Goal: Task Accomplishment & Management: Manage account settings

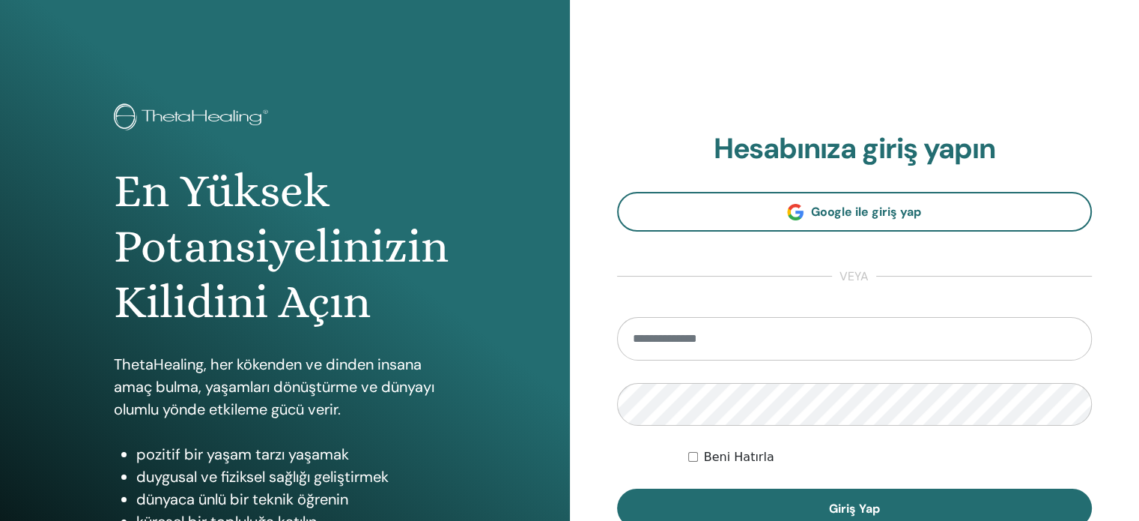
click at [709, 324] on input "email" at bounding box center [855, 338] width 476 height 43
type input "**********"
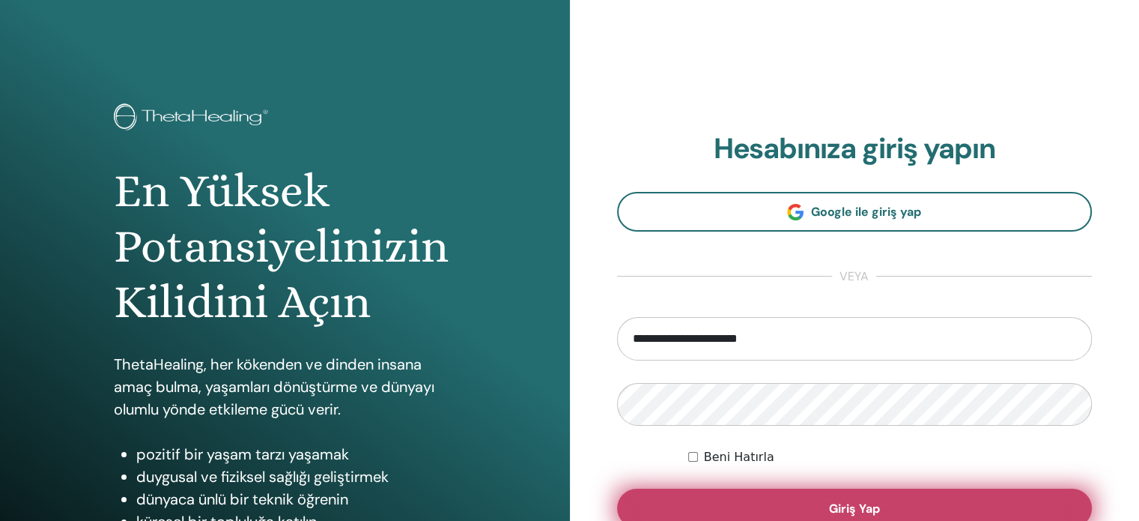
click at [804, 512] on button "Giriş Yap" at bounding box center [855, 507] width 476 height 39
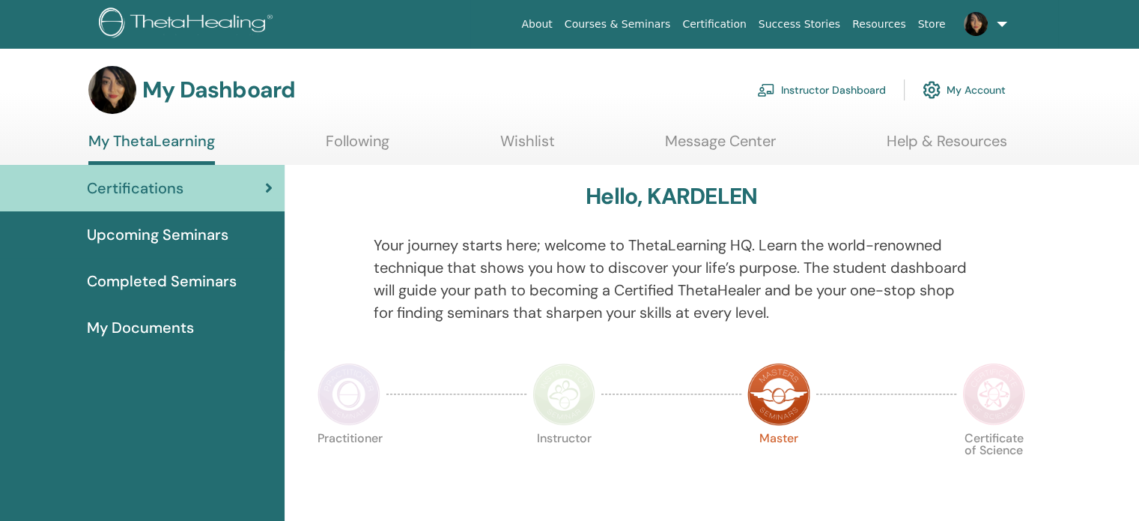
click at [827, 87] on link "Instructor Dashboard" at bounding box center [821, 89] width 129 height 33
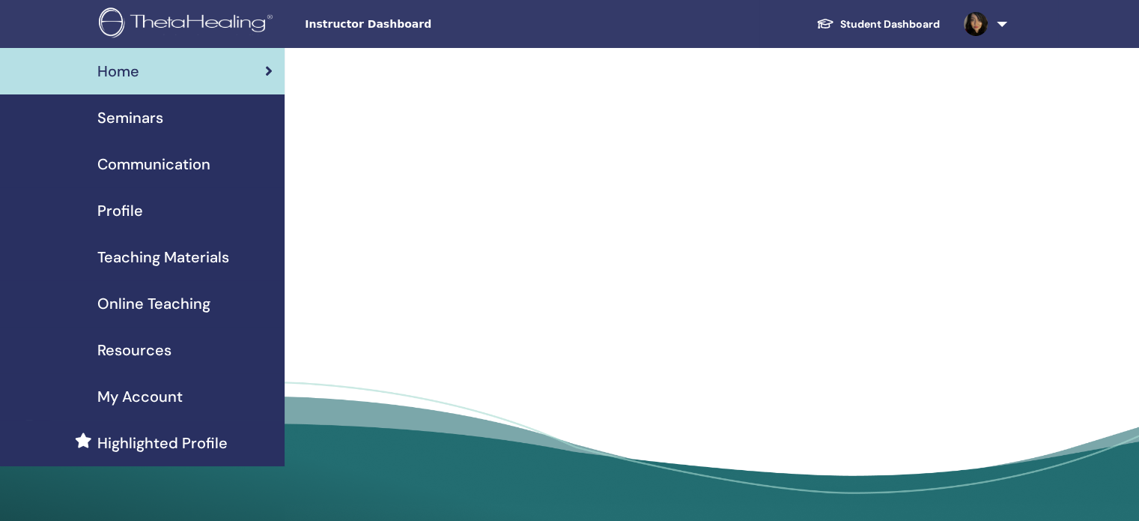
click at [169, 257] on span "Teaching Materials" at bounding box center [163, 257] width 132 height 22
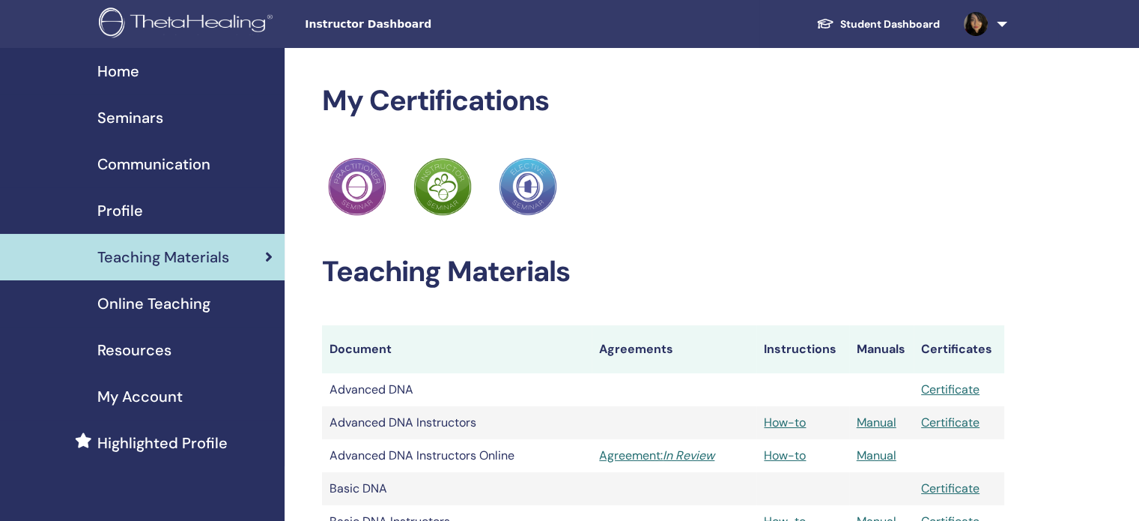
drag, startPoint x: 0, startPoint y: 0, endPoint x: 157, endPoint y: 106, distance: 189.3
click at [157, 106] on span "Seminars" at bounding box center [130, 117] width 66 height 22
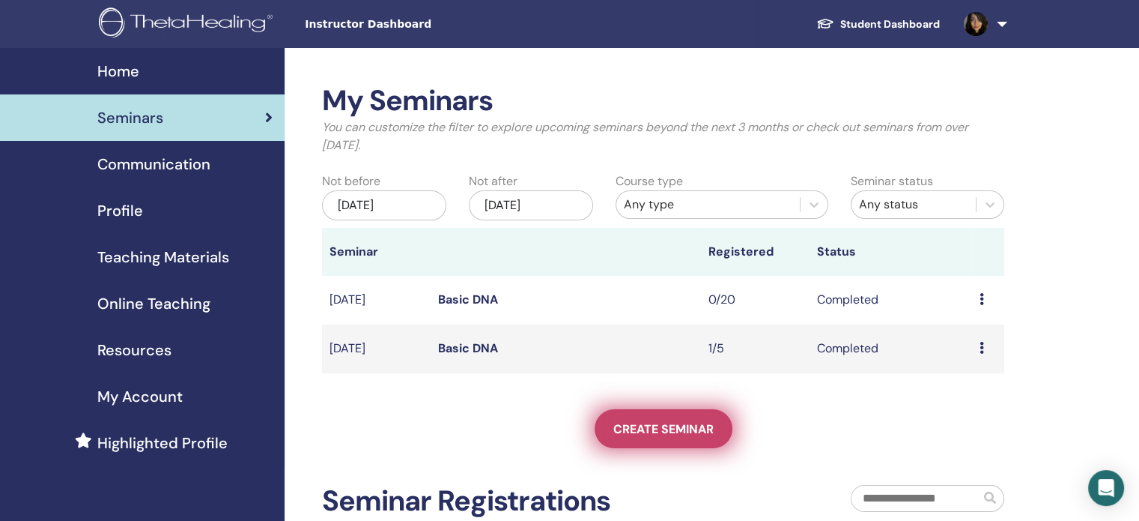
click at [668, 437] on link "Create seminar" at bounding box center [664, 428] width 138 height 39
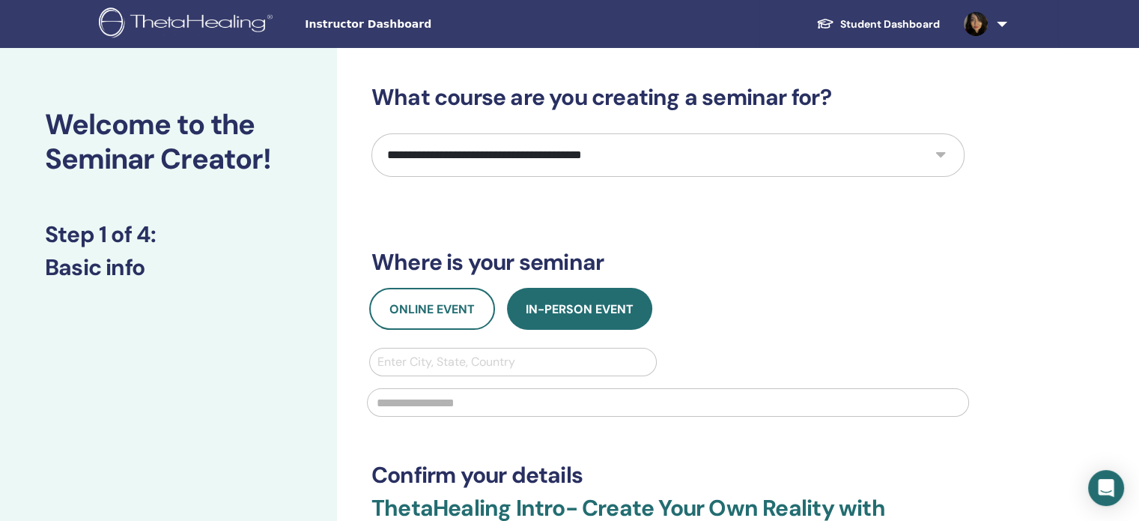
click at [593, 149] on select "**********" at bounding box center [668, 154] width 593 height 43
select select "*"
click at [372, 133] on select "**********" at bounding box center [668, 154] width 593 height 43
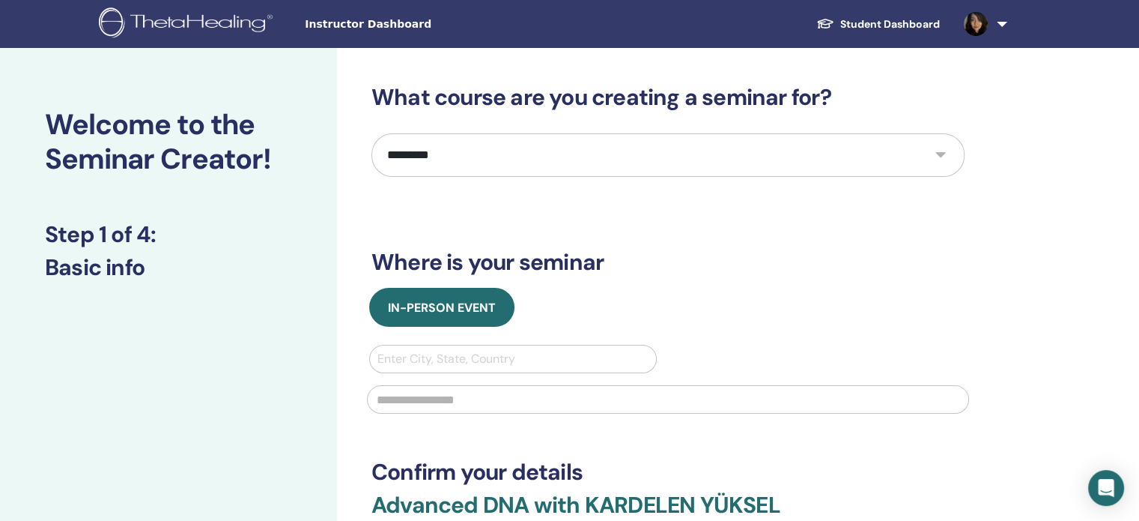
click at [201, 18] on img at bounding box center [188, 24] width 179 height 34
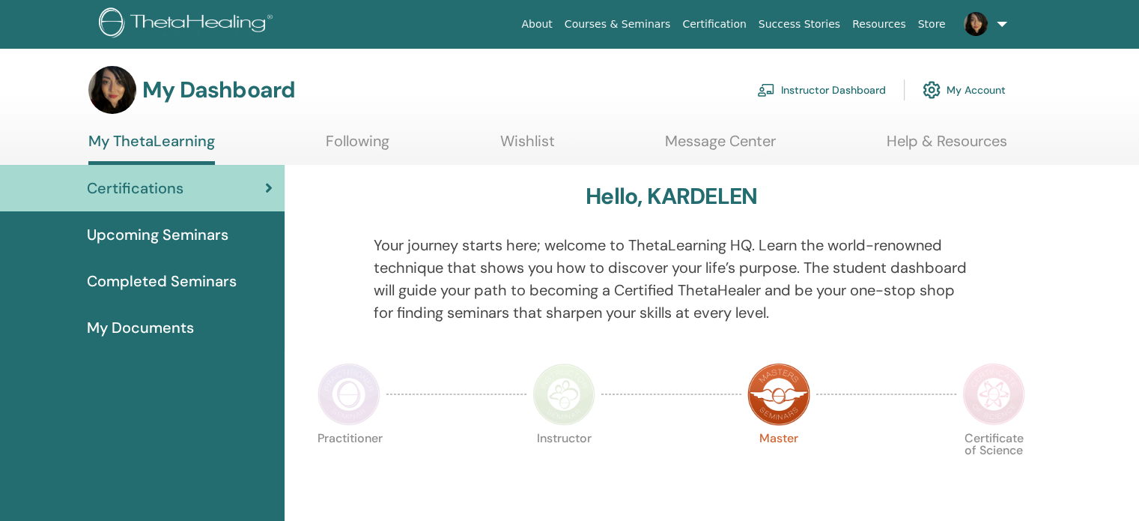
click at [827, 88] on link "Instructor Dashboard" at bounding box center [821, 89] width 129 height 33
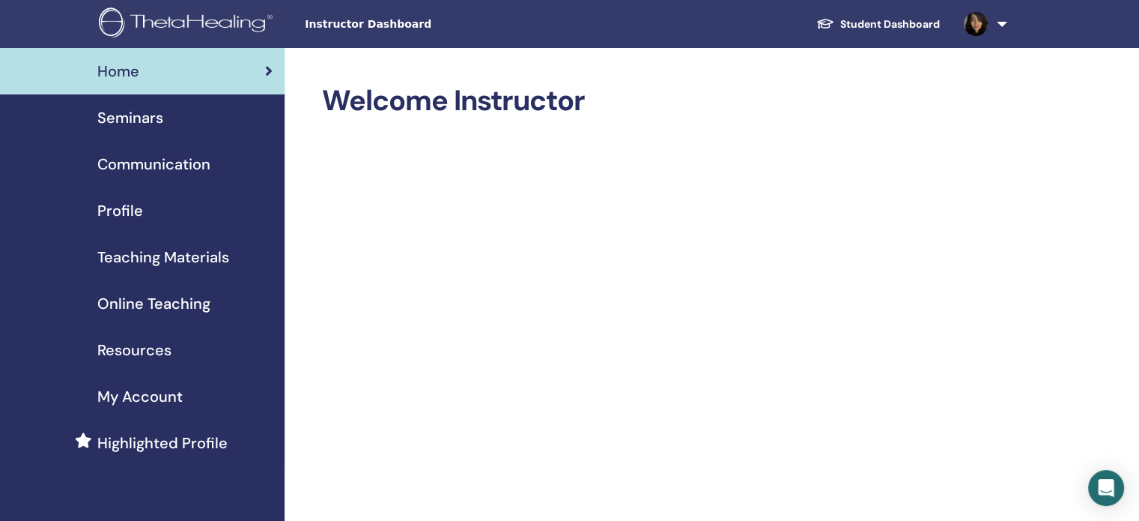
click at [124, 202] on span "Profile" at bounding box center [120, 210] width 46 height 22
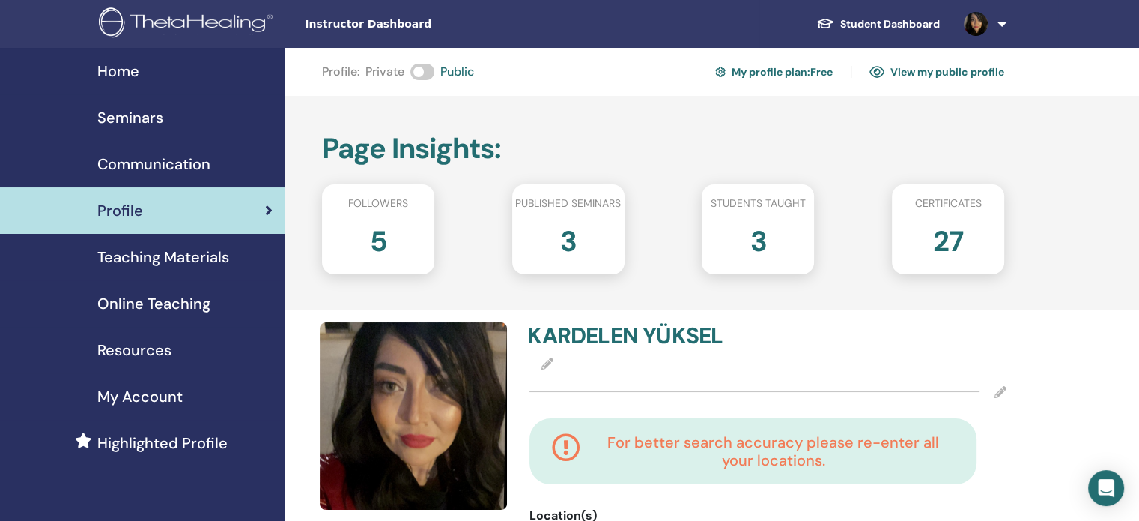
click at [171, 309] on span "Online Teaching" at bounding box center [153, 303] width 113 height 22
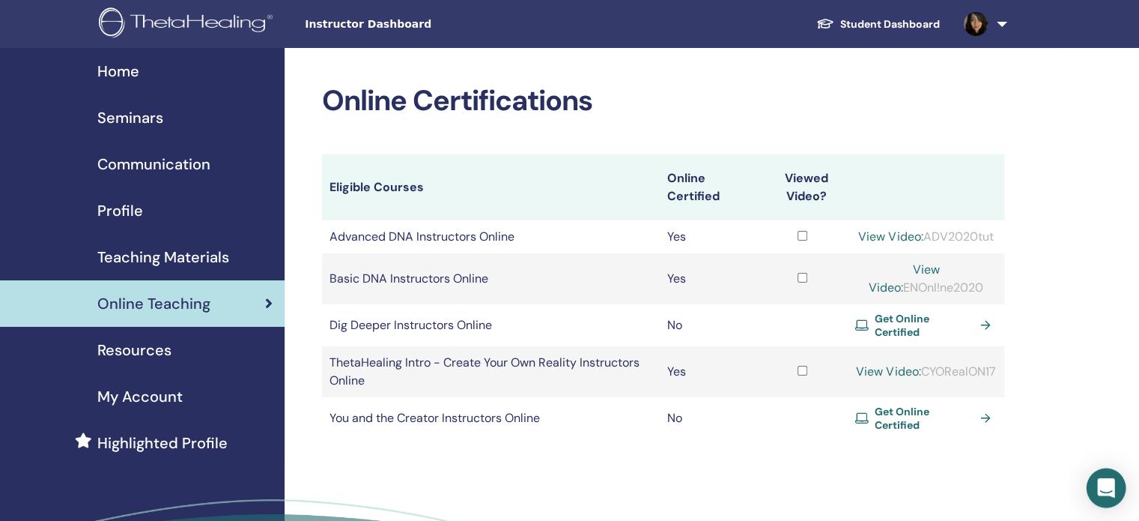
click at [1108, 488] on icon "Open Intercom Messenger" at bounding box center [1105, 487] width 17 height 19
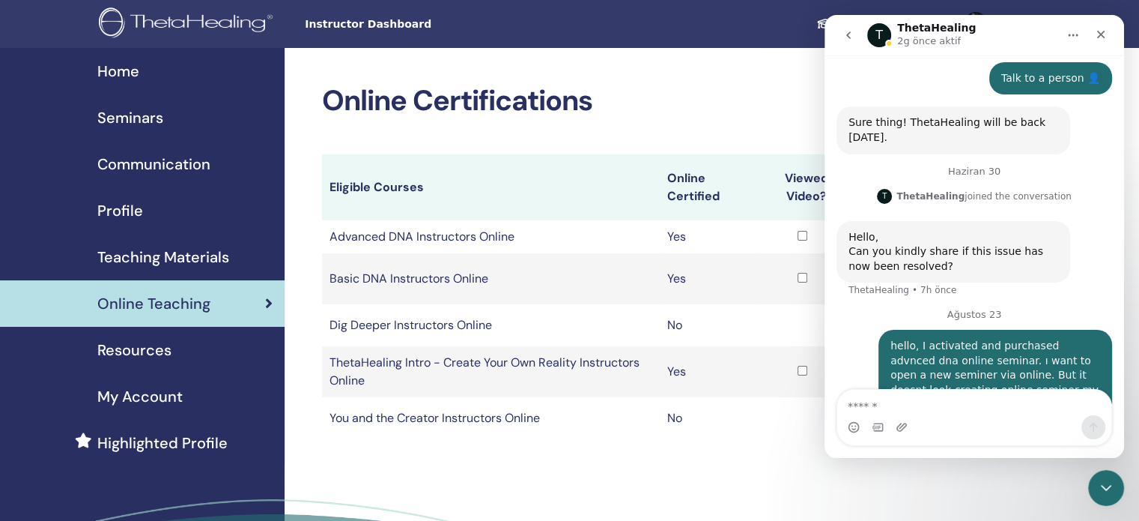
scroll to position [586, 0]
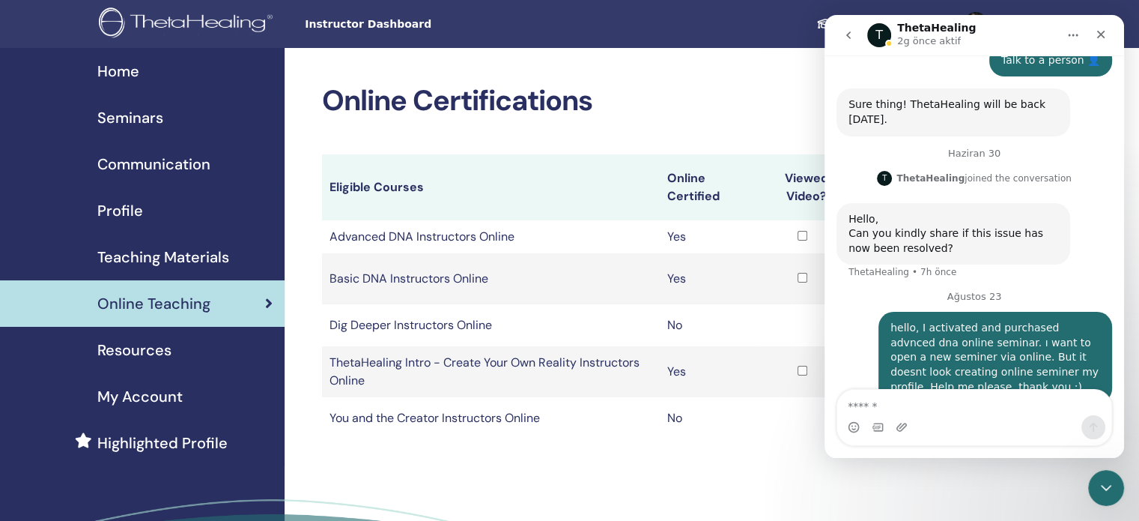
click at [972, 321] on div "hello, I activated and purchased advnced dna online seminar. ı want to open a n…" at bounding box center [996, 357] width 210 height 73
click at [1073, 32] on icon "Ana Sayfa" at bounding box center [1073, 35] width 12 height 12
click at [691, 92] on h2 "Online Certifications" at bounding box center [663, 101] width 682 height 34
click at [852, 33] on icon "go back" at bounding box center [849, 35] width 12 height 12
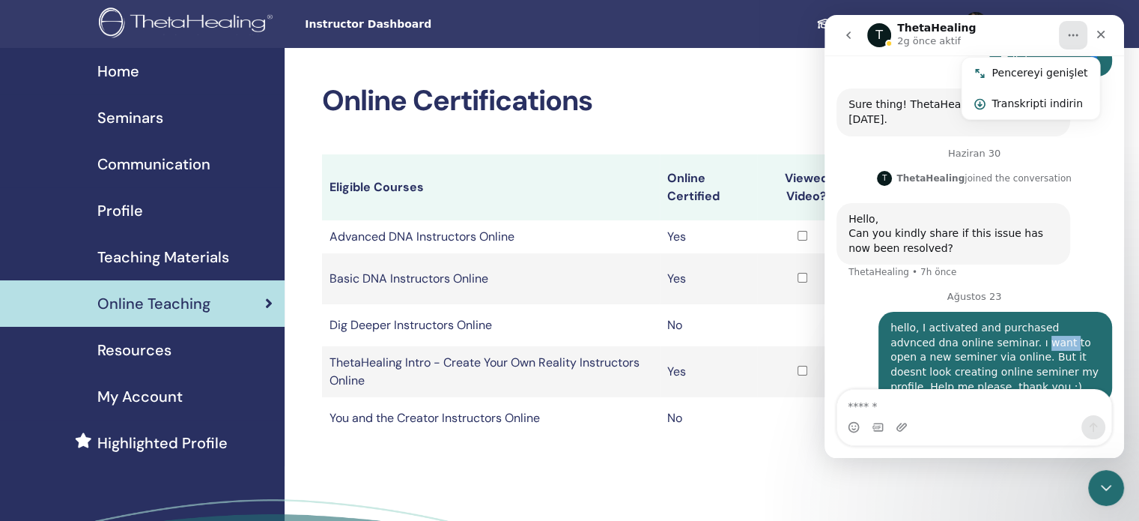
scroll to position [0, 0]
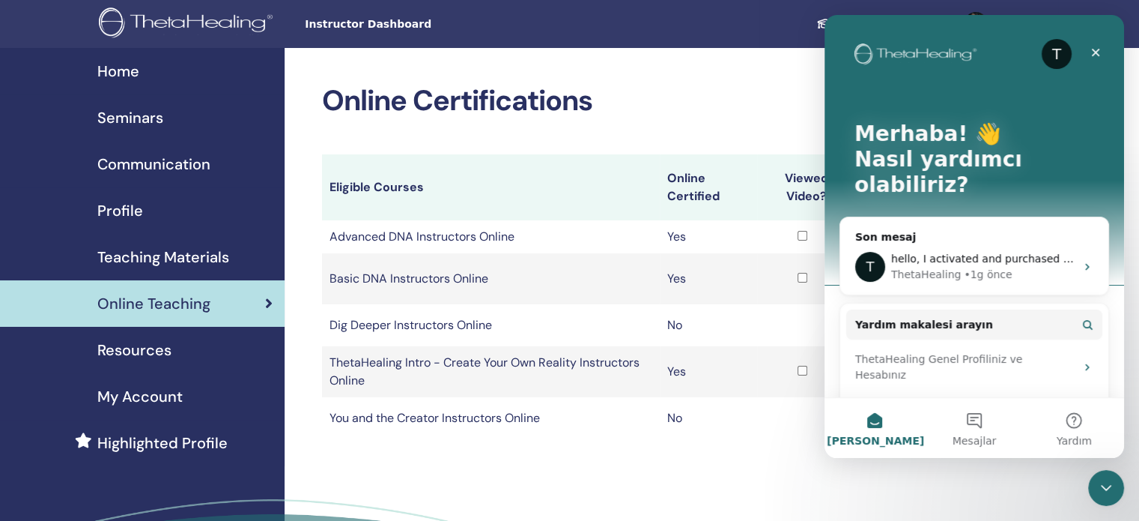
click at [753, 77] on div "Online Certifications Eligible Courses Online Certified Viewed Video? Advanced …" at bounding box center [712, 348] width 855 height 601
click at [1100, 50] on icon "Kapat" at bounding box center [1096, 52] width 12 height 12
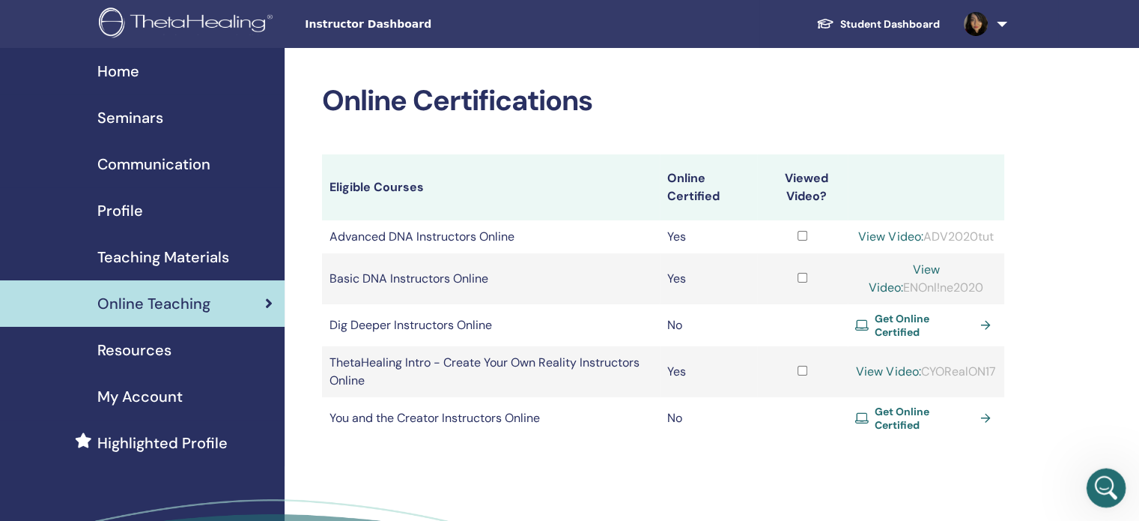
click at [1104, 479] on icon "Intercom Messenger uygulamasını aç" at bounding box center [1104, 485] width 25 height 25
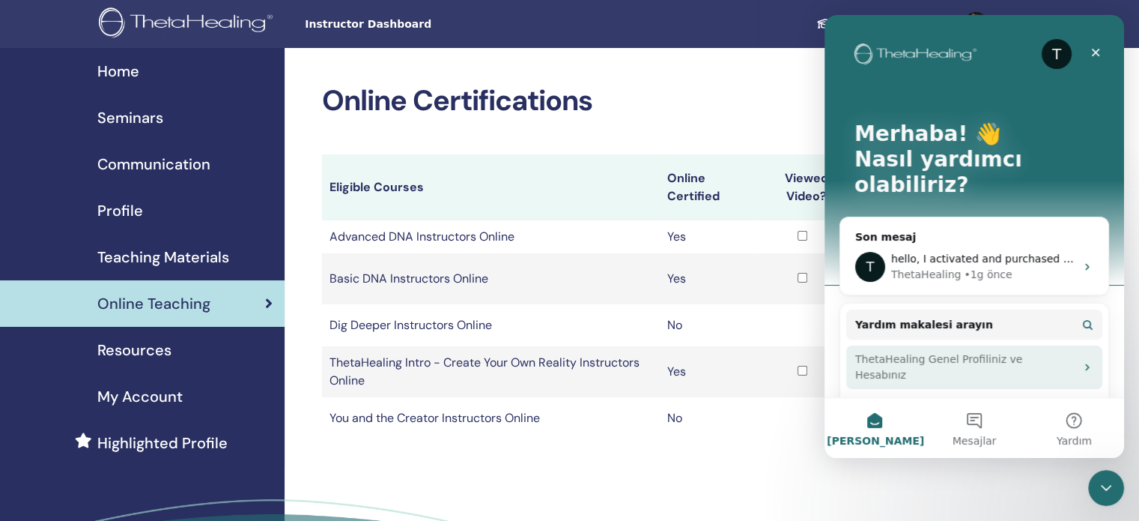
click at [995, 351] on div "ThetaHealing Genel Profiliniz ve Hesabınız" at bounding box center [965, 366] width 220 height 31
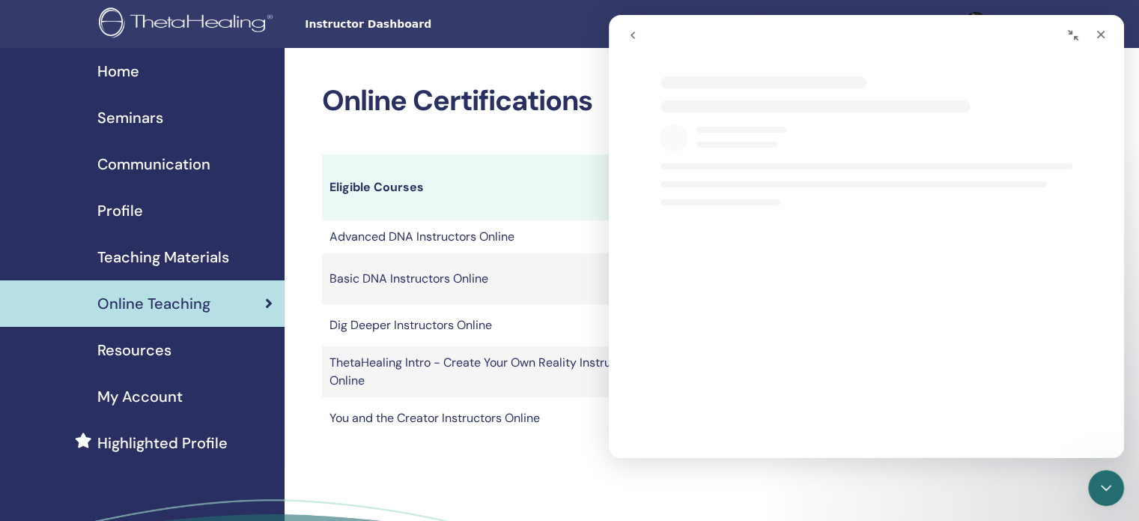
select select "**"
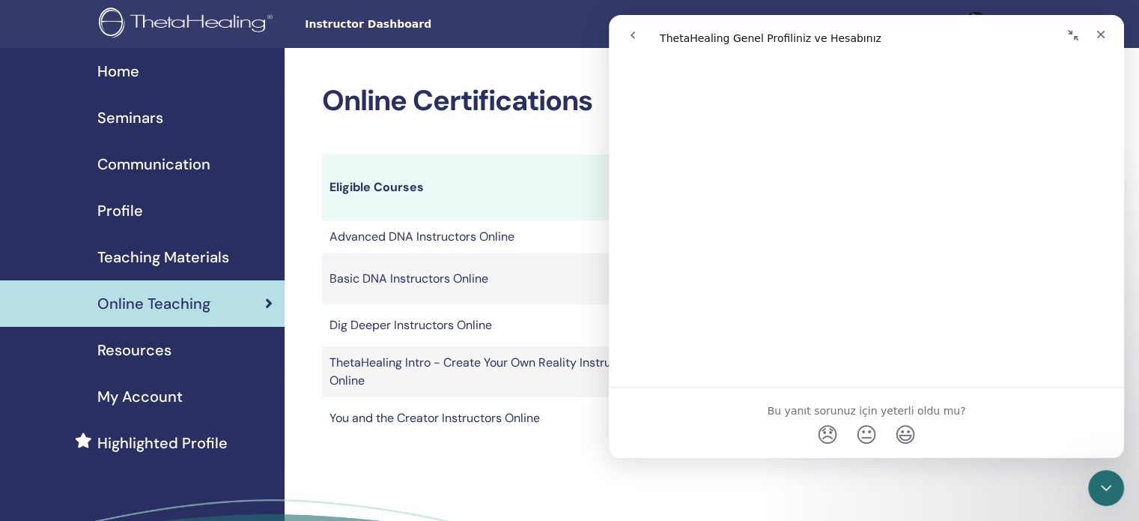
scroll to position [2768, 0]
click at [1106, 29] on icon "Kapat" at bounding box center [1101, 34] width 12 height 12
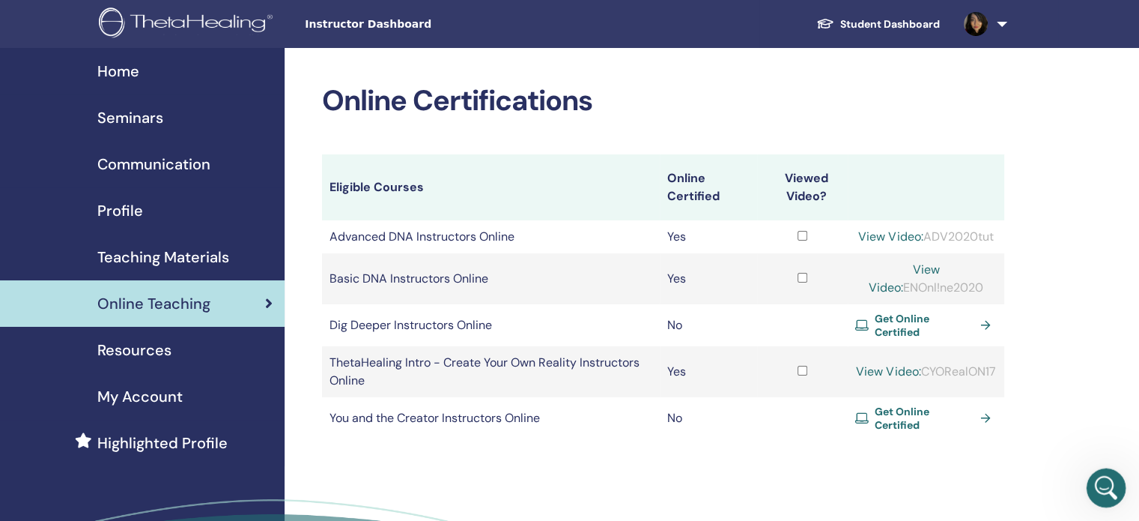
click at [1100, 482] on icon "Intercom Messenger uygulamasını aç" at bounding box center [1104, 485] width 25 height 25
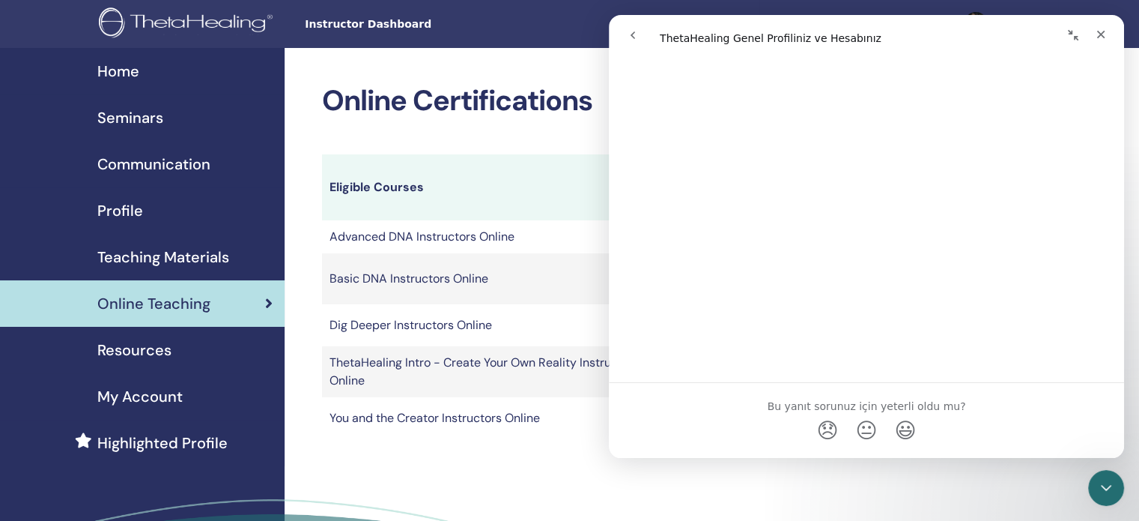
click at [633, 37] on icon "go back" at bounding box center [633, 34] width 4 height 7
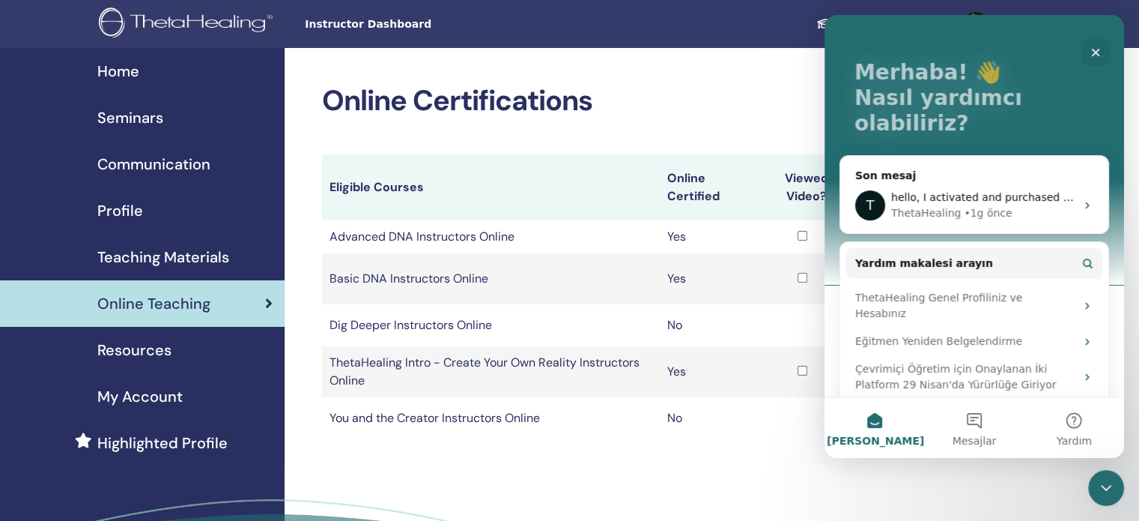
scroll to position [63, 0]
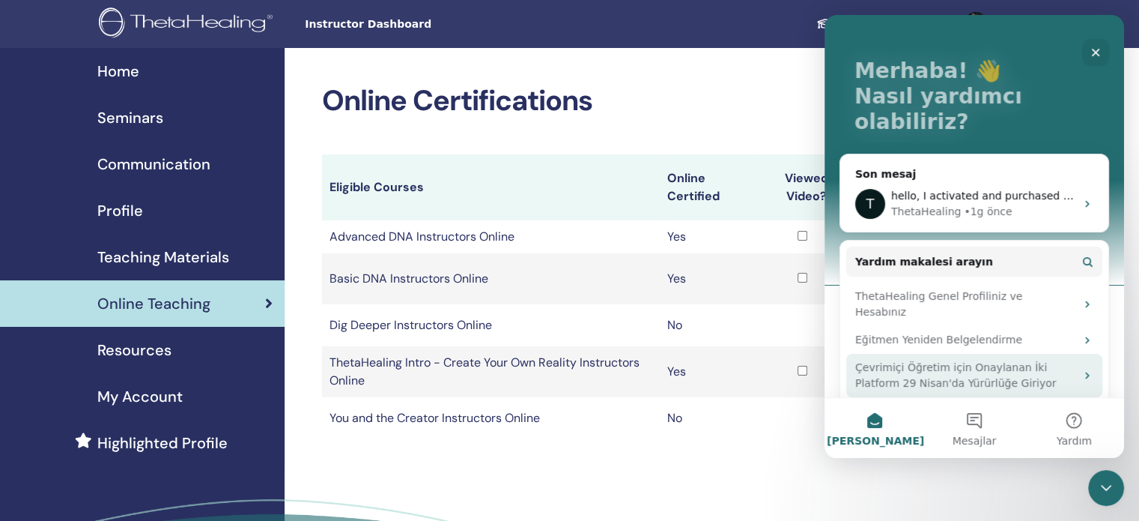
click at [986, 360] on div "Çevrimiçi Öğretim için Onaylanan İki Platform 29 Nisan'da Yürürlüğe Giriyor" at bounding box center [965, 375] width 220 height 31
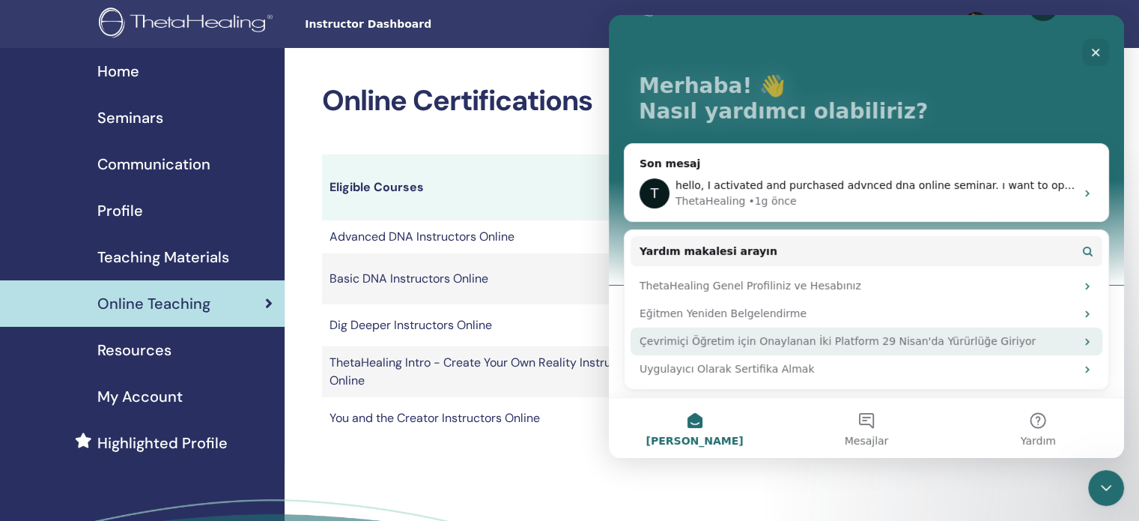
scroll to position [0, 0]
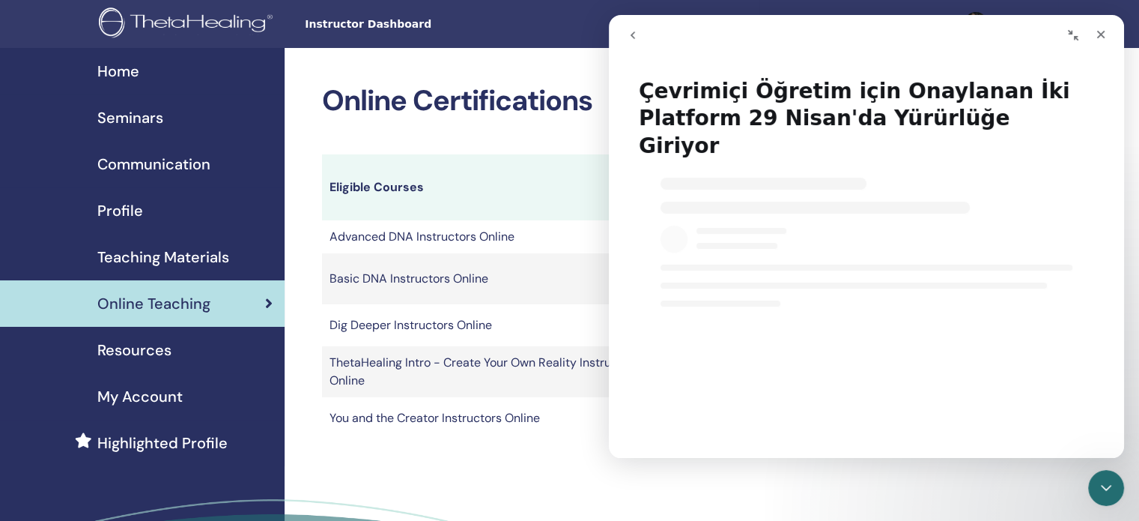
select select "**"
click at [1103, 35] on icon "Kapat" at bounding box center [1101, 35] width 8 height 8
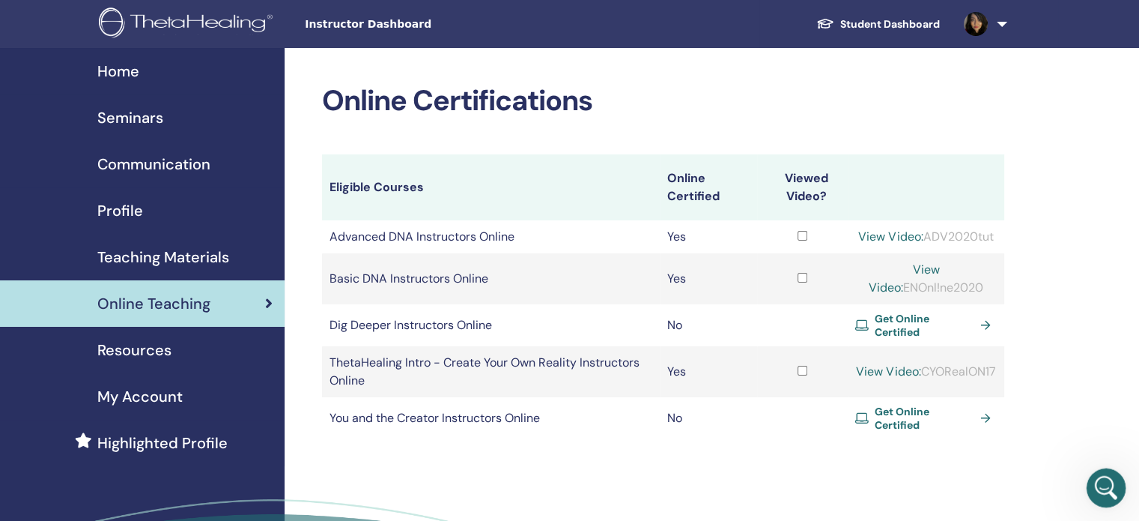
click at [1100, 482] on icon "Intercom Messenger uygulamasını aç" at bounding box center [1104, 485] width 25 height 25
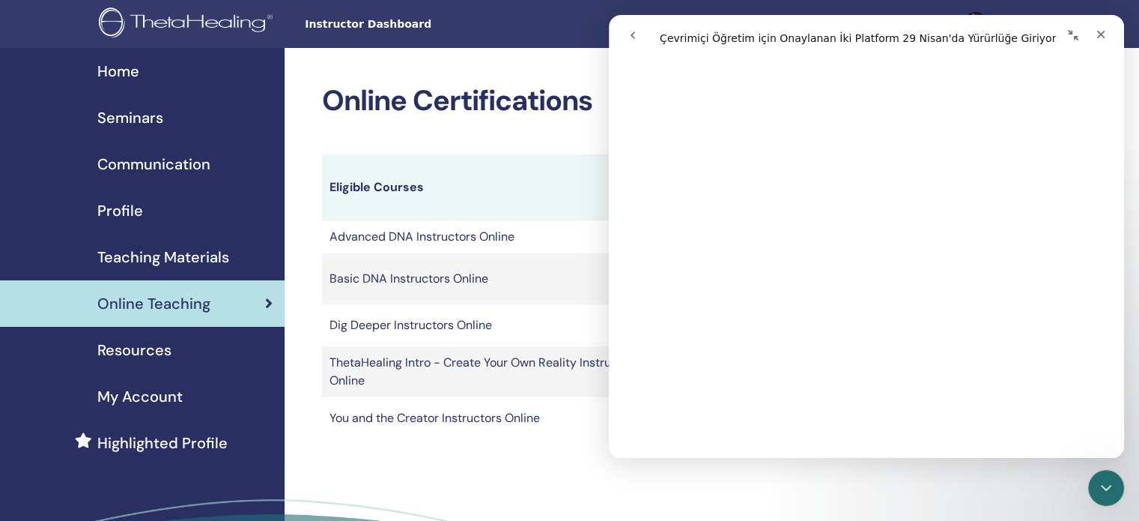
scroll to position [354, 0]
click at [574, 134] on div "Online Certifications Eligible Courses Online Certified Viewed Video? Advanced …" at bounding box center [663, 261] width 682 height 355
click at [1104, 39] on icon "Kapat" at bounding box center [1101, 34] width 12 height 12
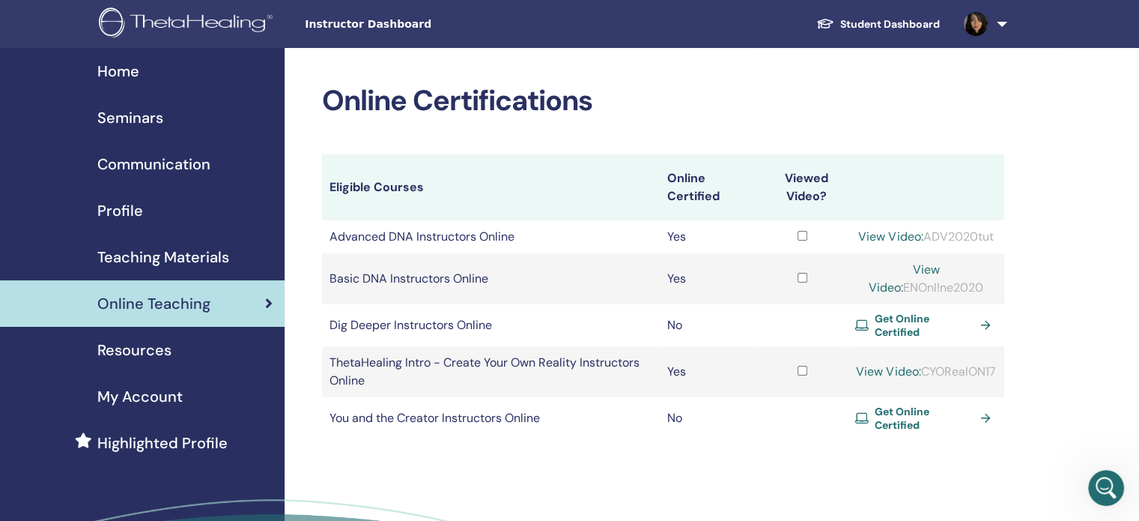
click at [370, 243] on td "Advanced DNA Instructors Online" at bounding box center [491, 236] width 338 height 33
click at [150, 395] on span "My Account" at bounding box center [139, 396] width 85 height 22
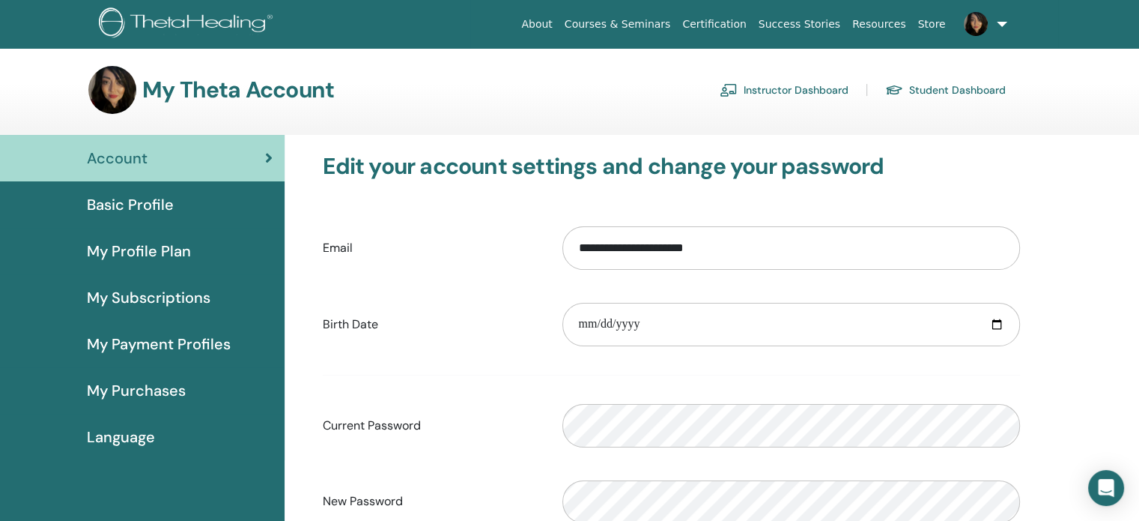
click at [144, 395] on span "My Purchases" at bounding box center [136, 390] width 99 height 22
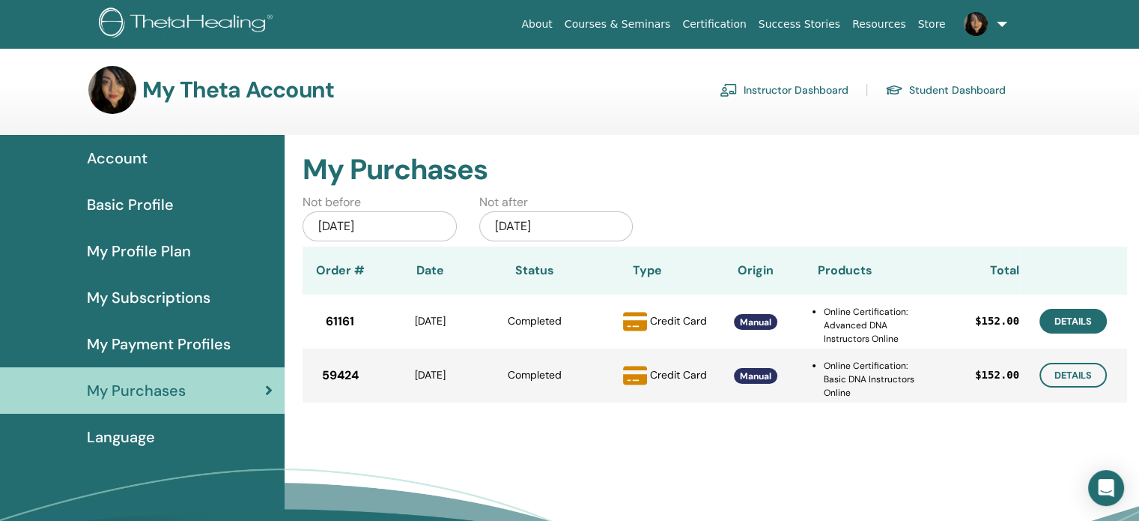
click at [1070, 321] on link "Details" at bounding box center [1073, 321] width 67 height 25
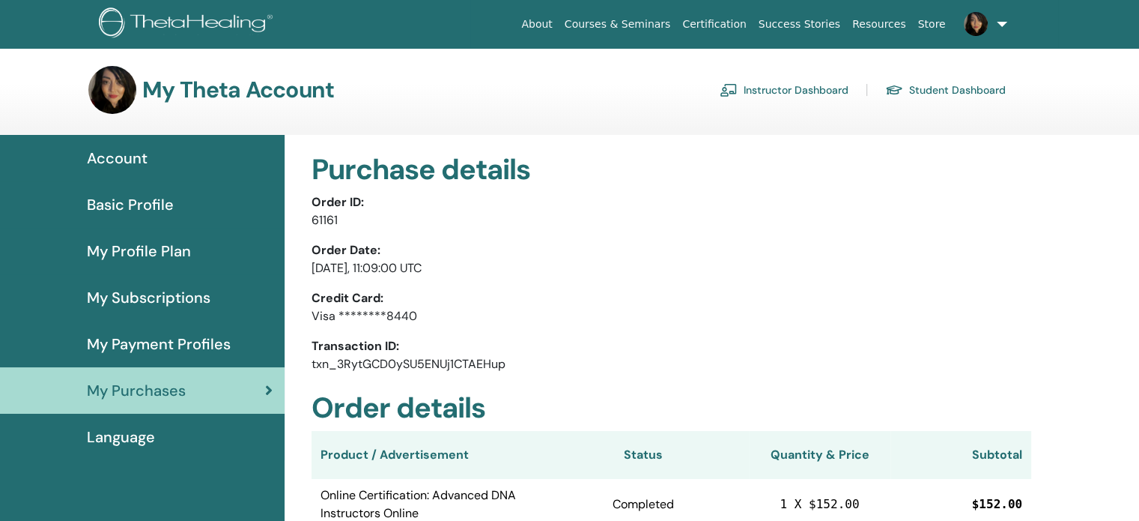
click at [718, 200] on p "Order ID:" at bounding box center [672, 202] width 720 height 18
click at [121, 148] on span "Account" at bounding box center [117, 158] width 61 height 22
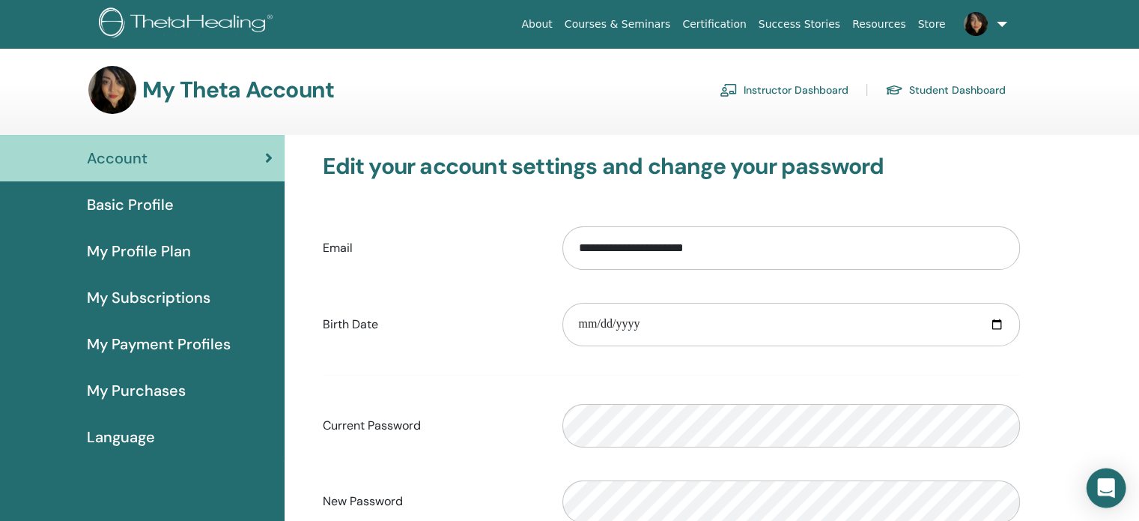
click at [1102, 493] on icon "Open Intercom Messenger" at bounding box center [1105, 487] width 17 height 19
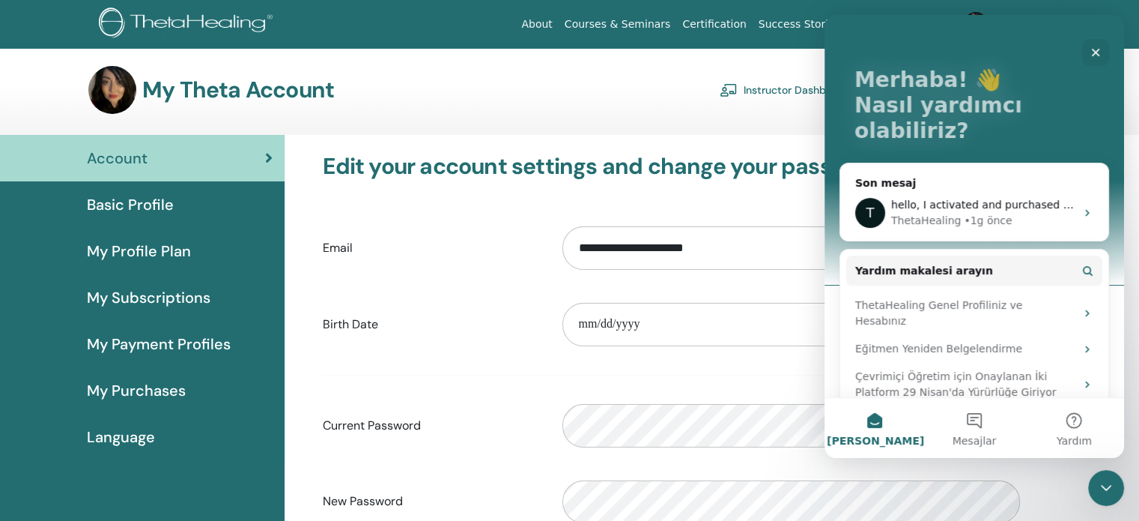
scroll to position [63, 0]
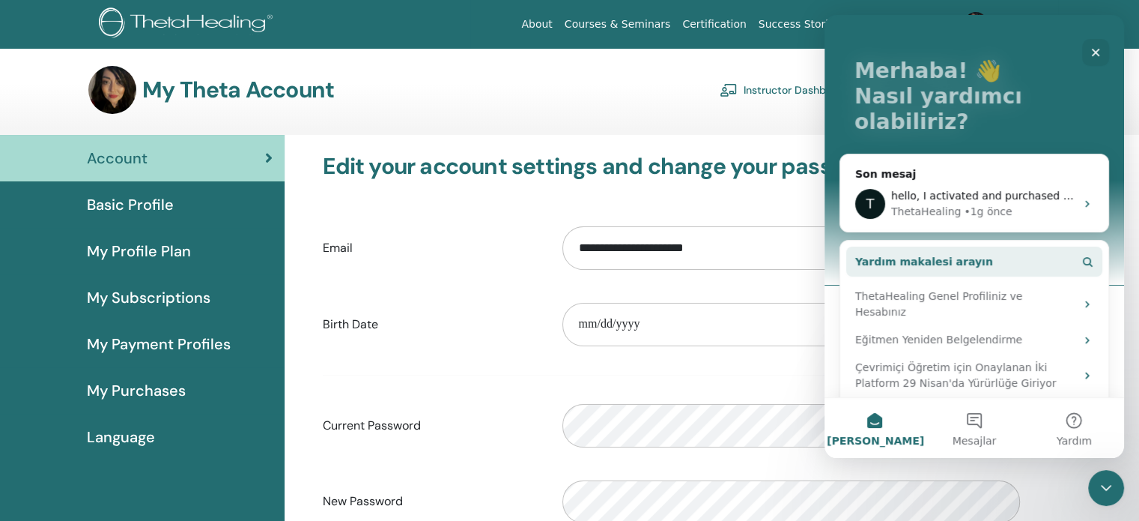
click at [1018, 246] on button "Yardım makalesi arayın" at bounding box center [974, 261] width 256 height 30
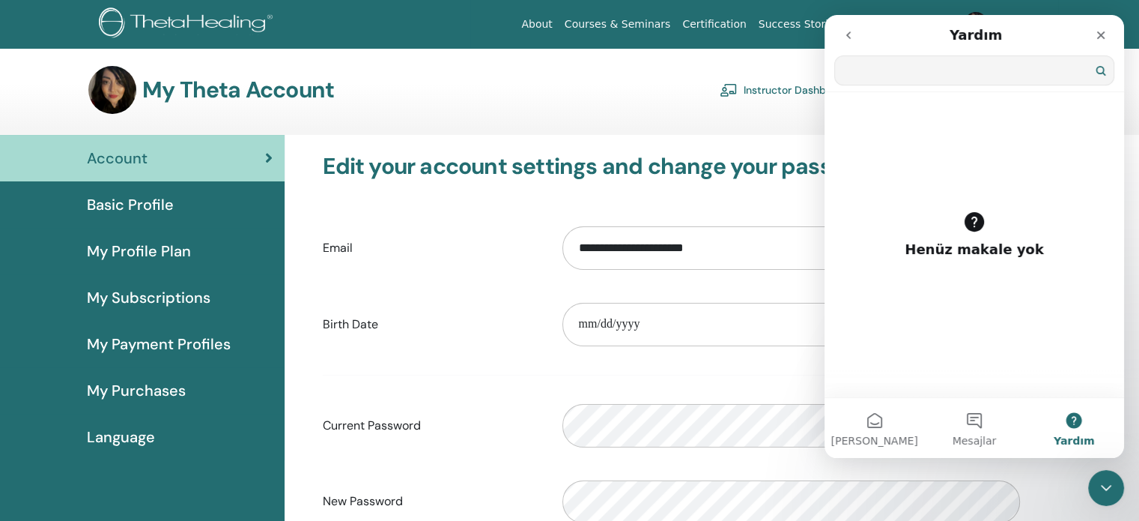
scroll to position [0, 0]
click at [977, 415] on button "Mesajlar" at bounding box center [974, 428] width 100 height 60
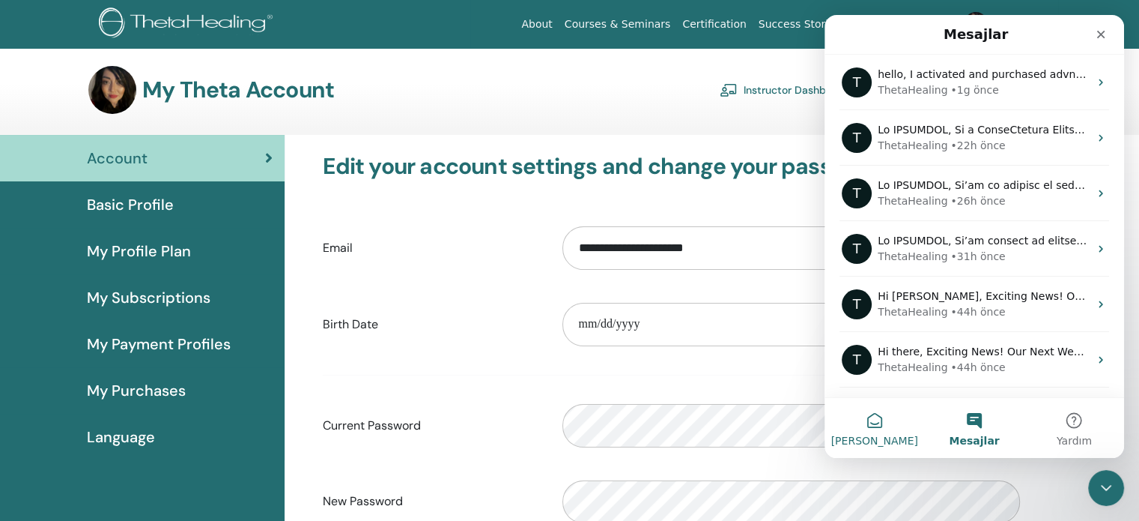
click at [876, 431] on button "[PERSON_NAME]" at bounding box center [875, 428] width 100 height 60
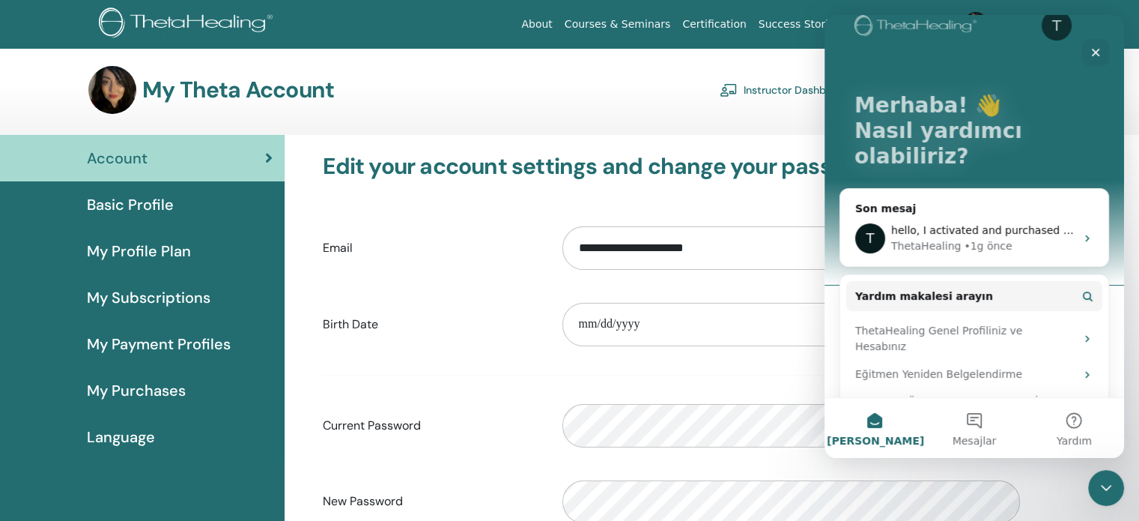
scroll to position [63, 0]
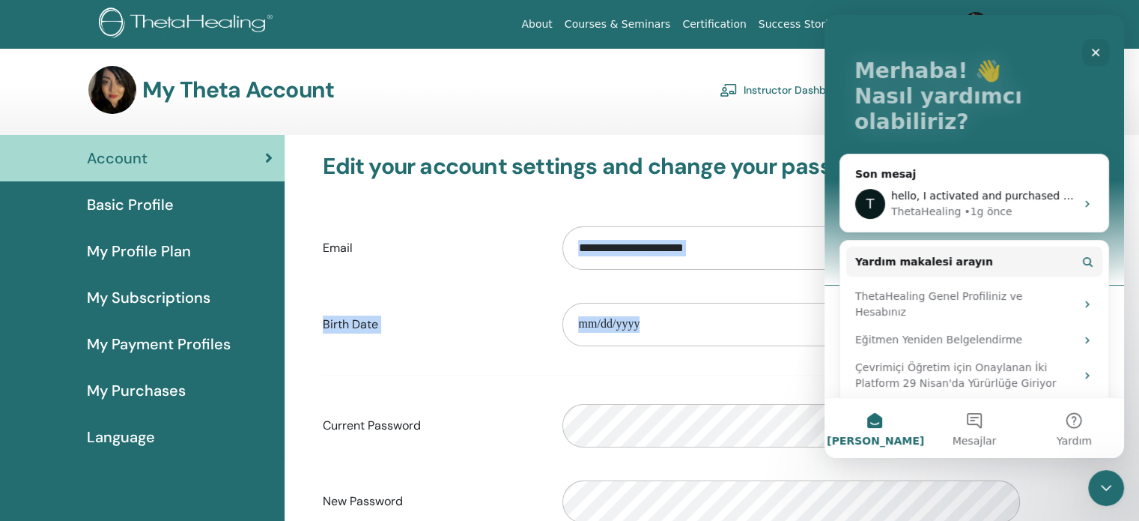
drag, startPoint x: 1129, startPoint y: 363, endPoint x: 1131, endPoint y: 228, distance: 135.6
click at [1131, 228] on div "**********" at bounding box center [712, 489] width 855 height 709
click at [169, 347] on span "My Payment Profiles" at bounding box center [159, 344] width 144 height 22
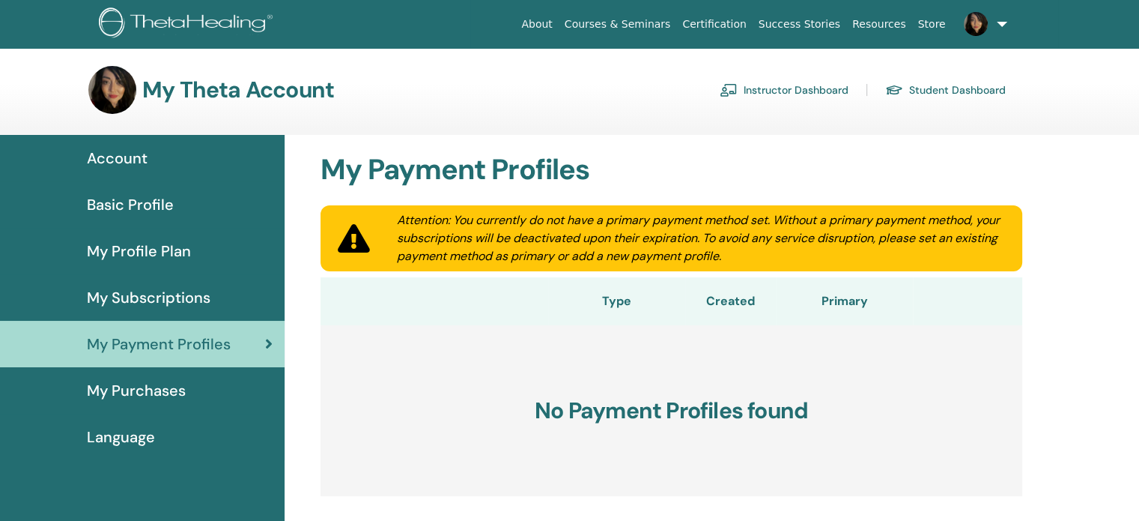
click at [183, 144] on link "Account" at bounding box center [142, 158] width 285 height 46
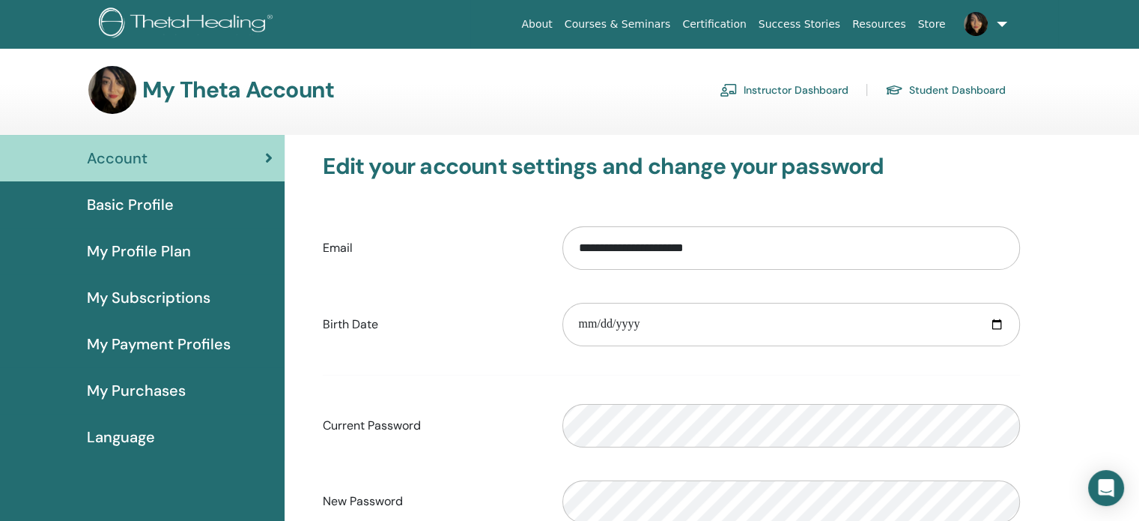
click at [480, 292] on div "**********" at bounding box center [672, 324] width 720 height 64
click at [780, 83] on link "Instructor Dashboard" at bounding box center [784, 90] width 129 height 24
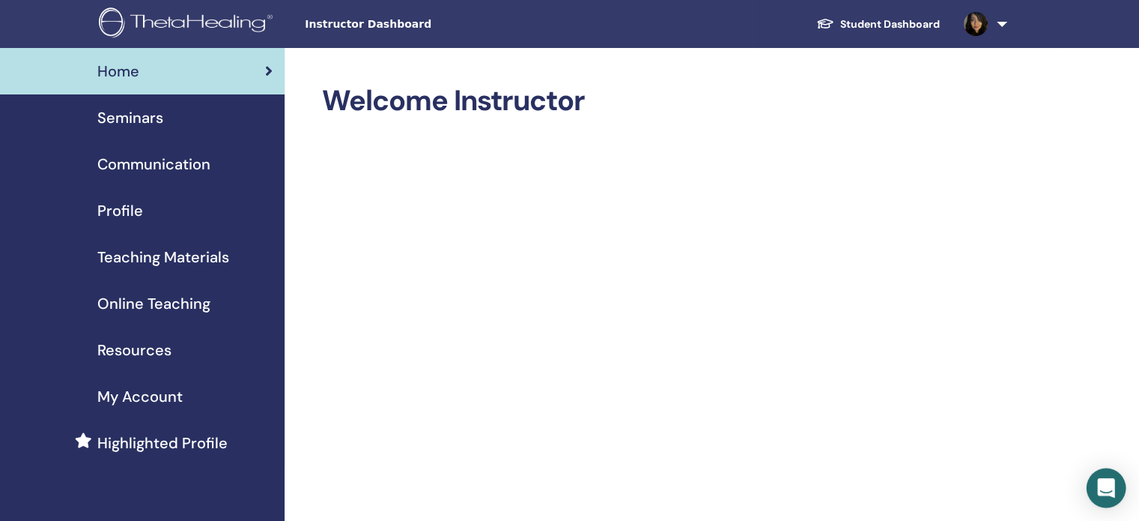
click at [1106, 487] on icon "Open Intercom Messenger" at bounding box center [1105, 487] width 17 height 19
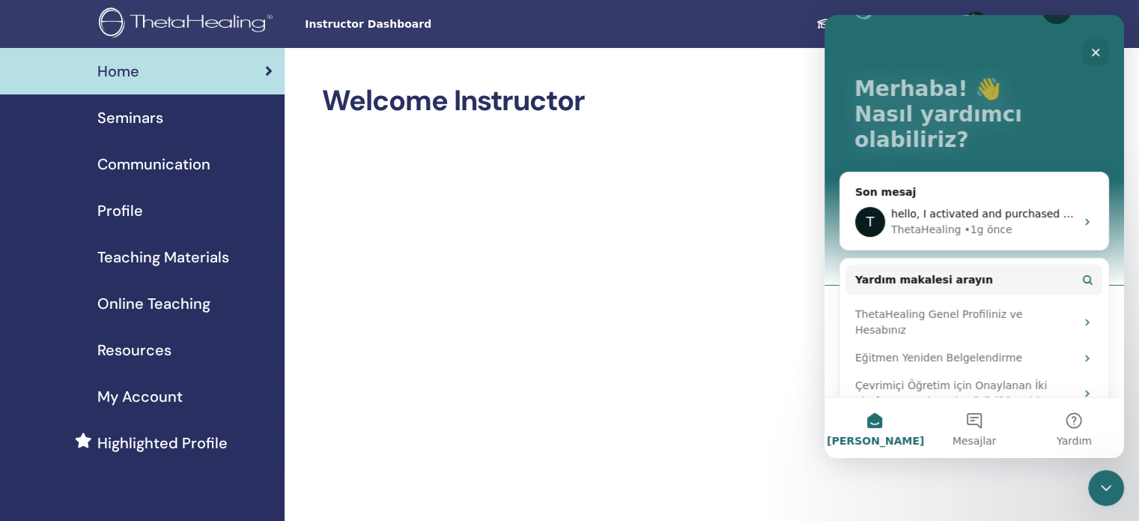
scroll to position [63, 0]
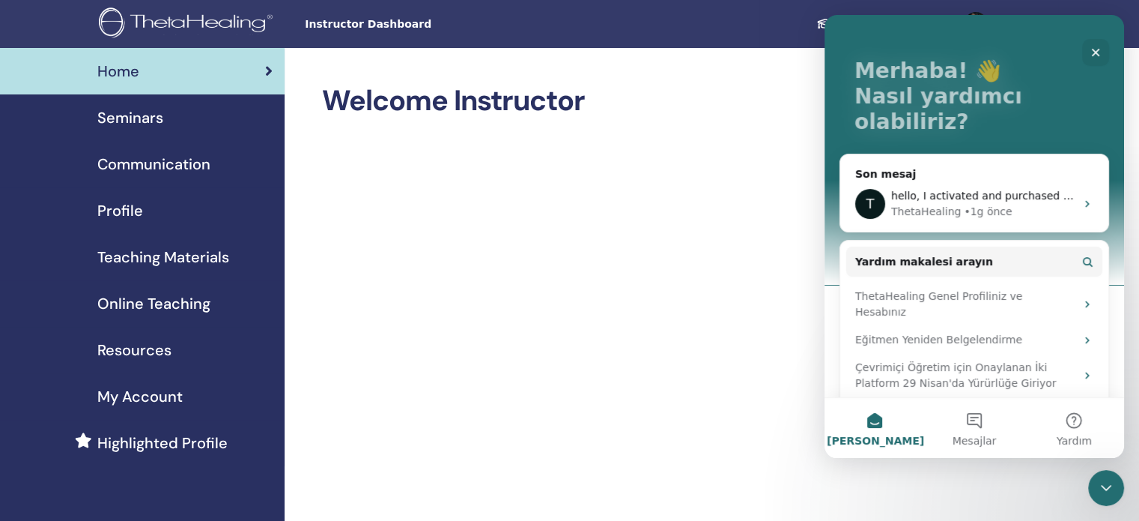
drag, startPoint x: 1121, startPoint y: 319, endPoint x: 1951, endPoint y: 413, distance: 835.3
click at [965, 435] on span "Mesajlar" at bounding box center [975, 440] width 44 height 10
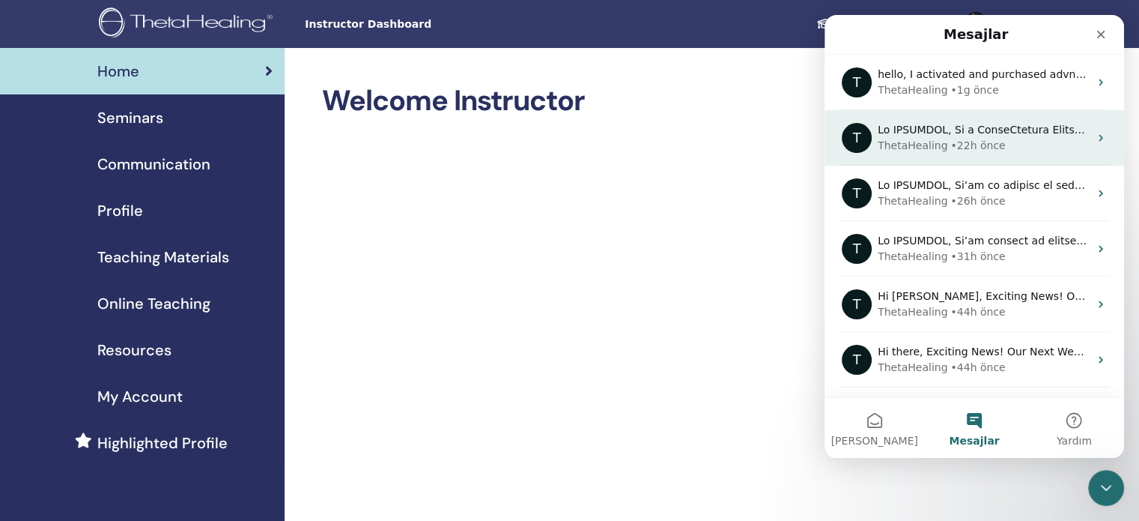
click at [1016, 119] on div "T ThetaHealing • 22h önce" at bounding box center [975, 137] width 300 height 55
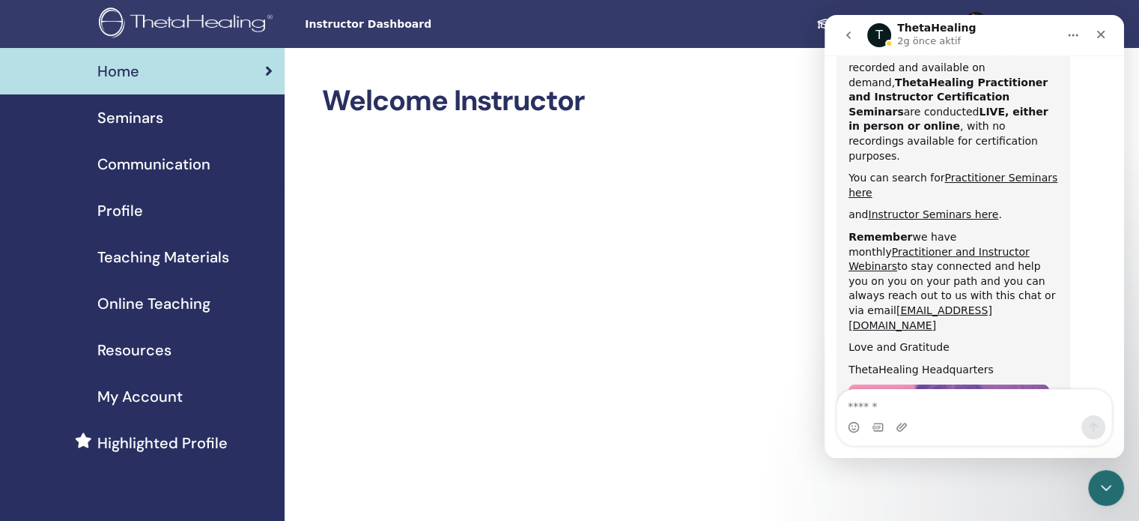
scroll to position [783, 0]
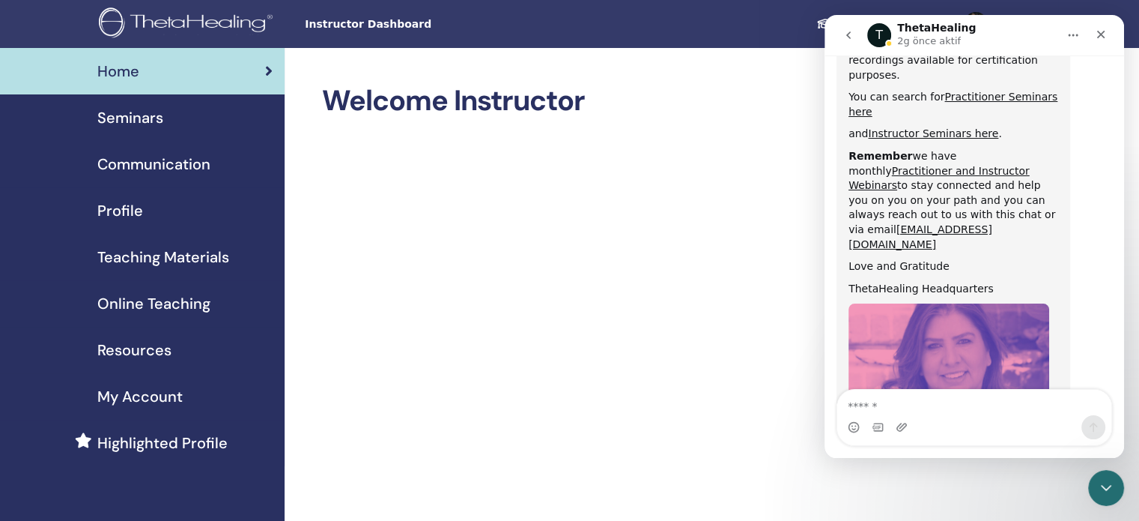
drag, startPoint x: 1122, startPoint y: 362, endPoint x: 1952, endPoint y: 390, distance: 830.4
click at [1106, 31] on icon "Kapat" at bounding box center [1101, 34] width 12 height 12
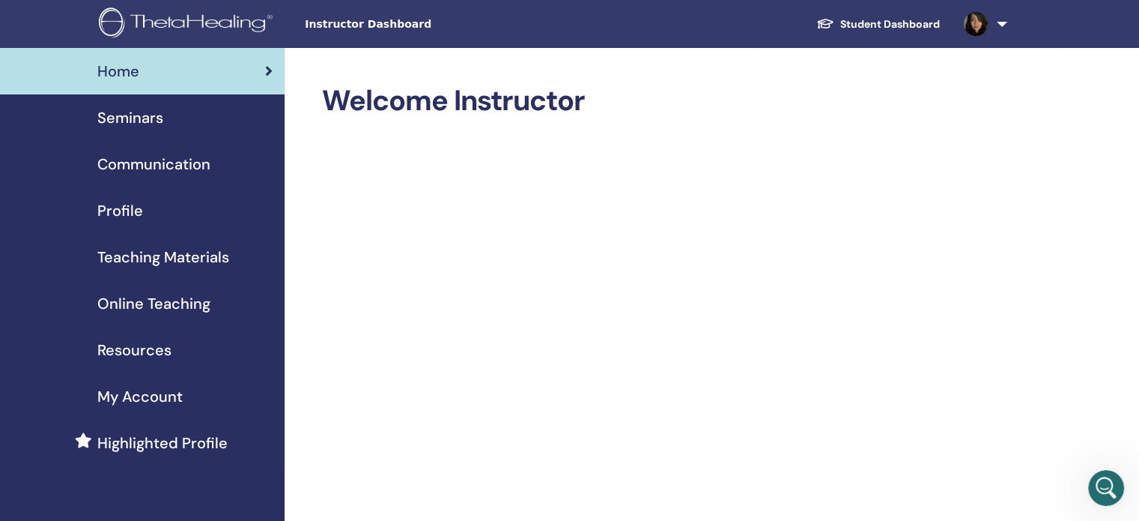
click at [189, 302] on span "Online Teaching" at bounding box center [153, 303] width 113 height 22
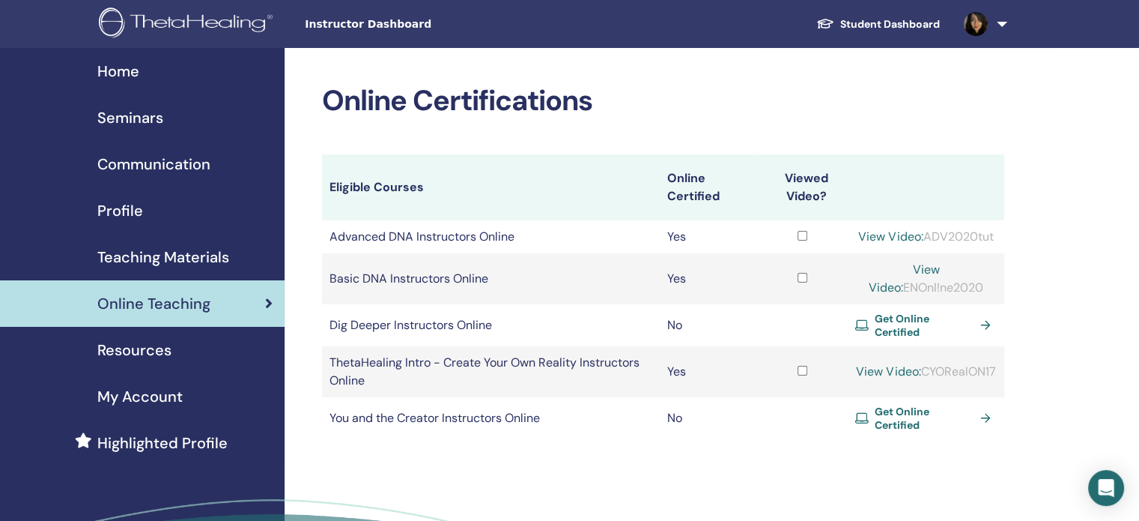
click at [391, 236] on td "Advanced DNA Instructors Online" at bounding box center [491, 236] width 338 height 33
click at [132, 117] on span "Seminars" at bounding box center [130, 117] width 66 height 22
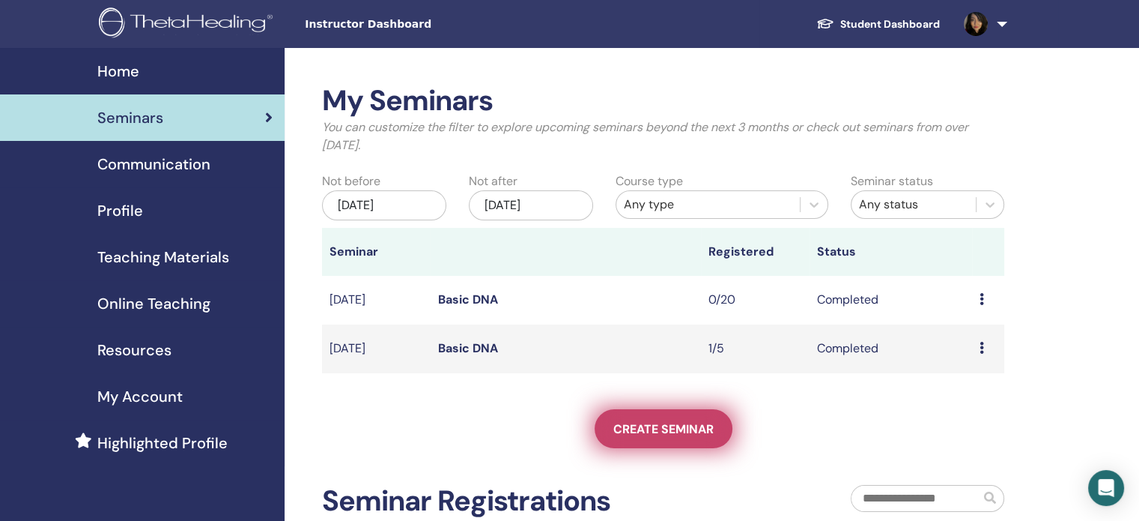
click at [676, 428] on span "Create seminar" at bounding box center [663, 429] width 100 height 16
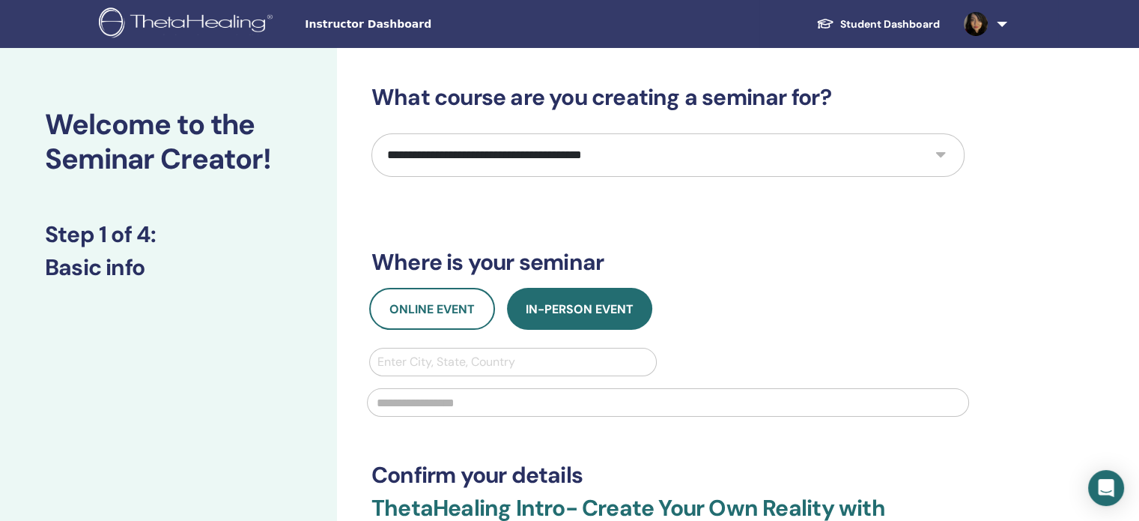
click at [646, 155] on select "**********" at bounding box center [668, 154] width 593 height 43
click at [372, 133] on select "**********" at bounding box center [668, 154] width 593 height 43
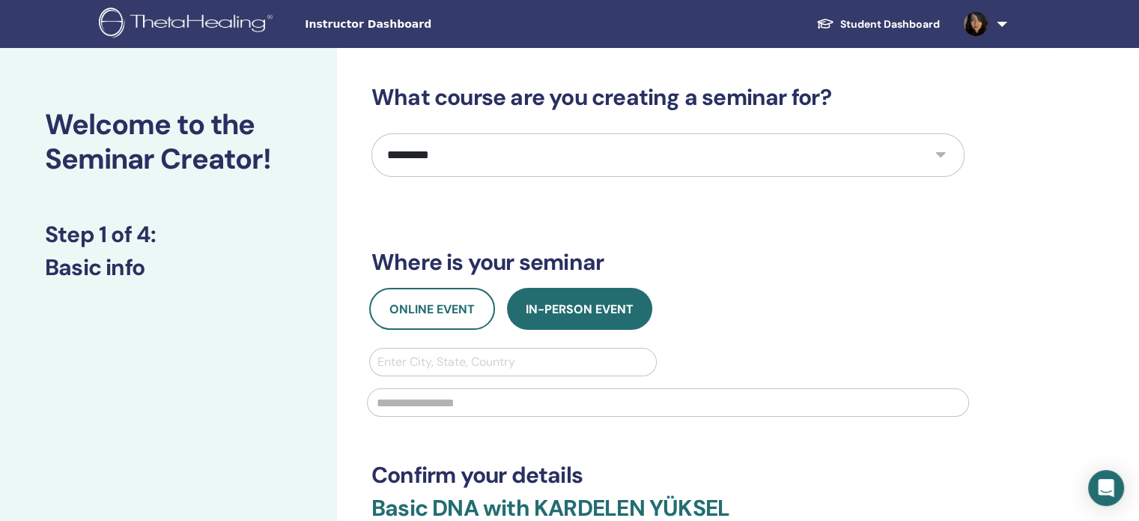
click at [545, 137] on select "**********" at bounding box center [668, 154] width 593 height 43
click at [372, 133] on select "**********" at bounding box center [668, 154] width 593 height 43
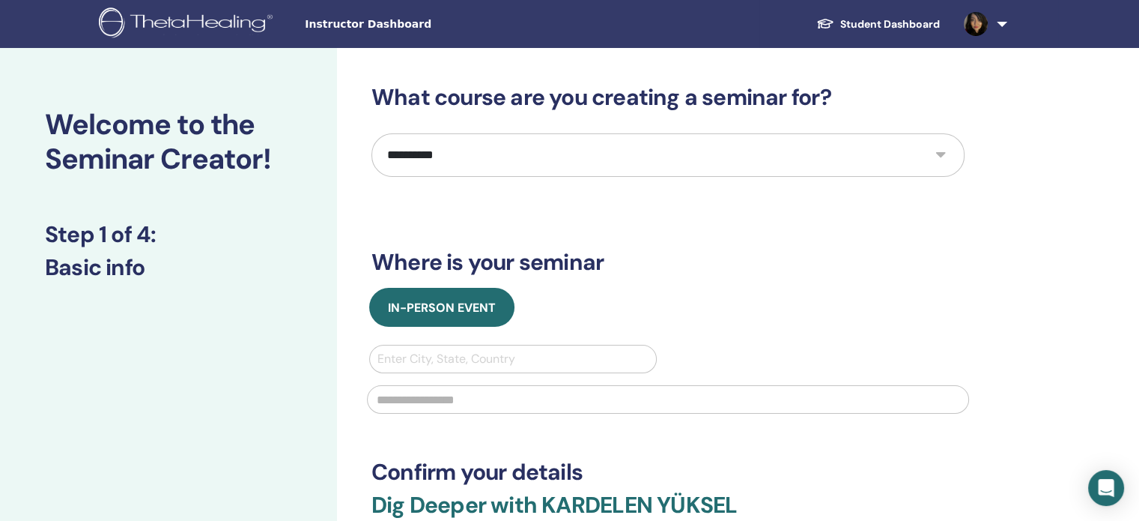
click at [485, 153] on select "**********" at bounding box center [668, 154] width 593 height 43
select select "*"
click at [372, 133] on select "**********" at bounding box center [668, 154] width 593 height 43
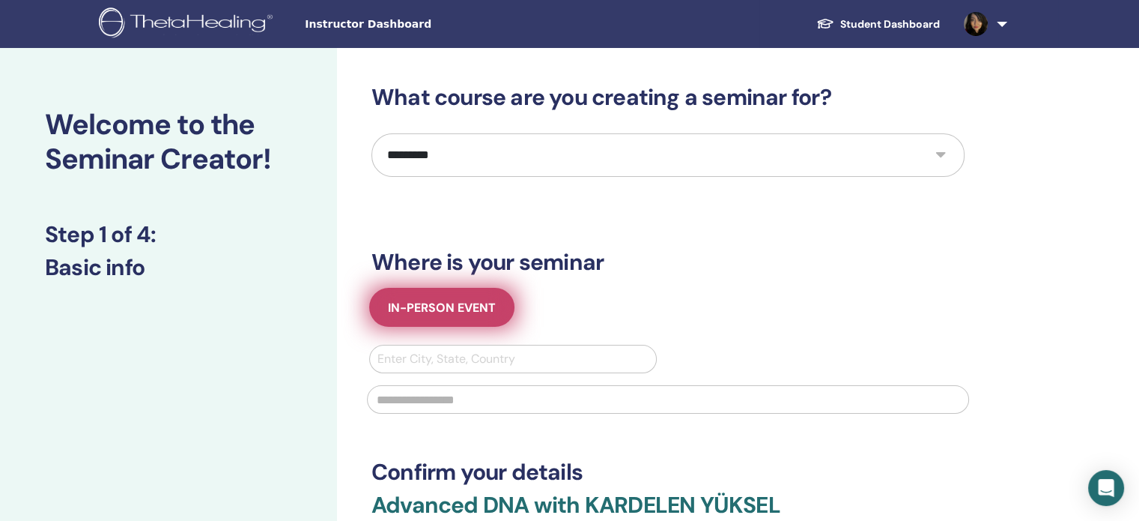
click at [463, 312] on span "In-Person Event" at bounding box center [442, 308] width 108 height 16
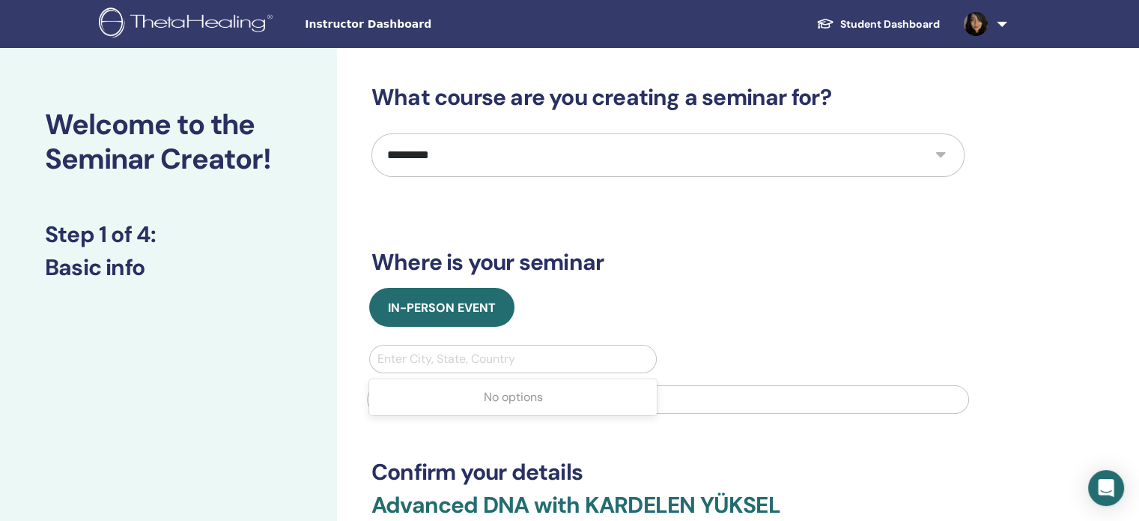
click at [536, 363] on div at bounding box center [513, 358] width 271 height 21
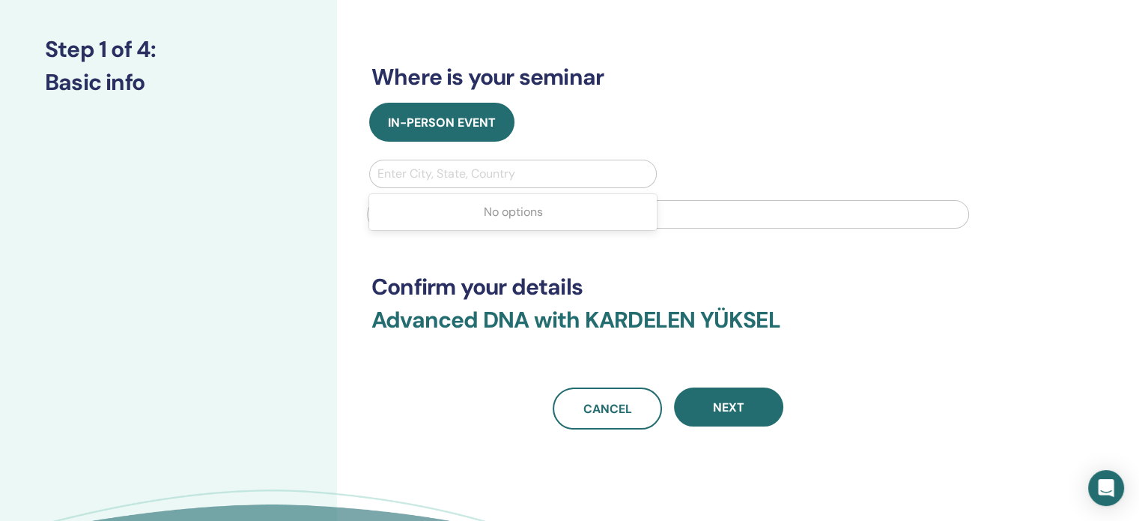
scroll to position [188, 0]
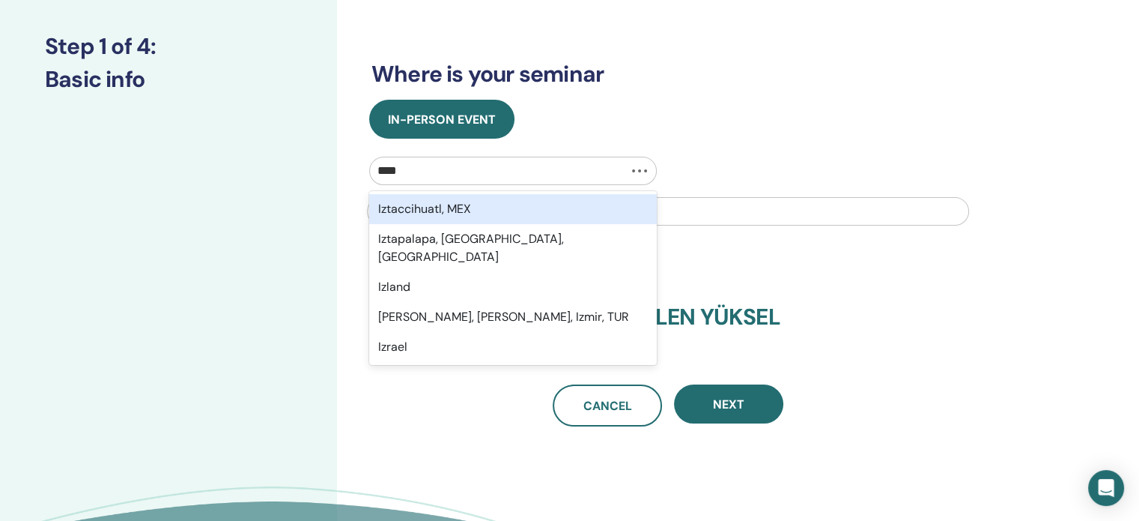
type input "*****"
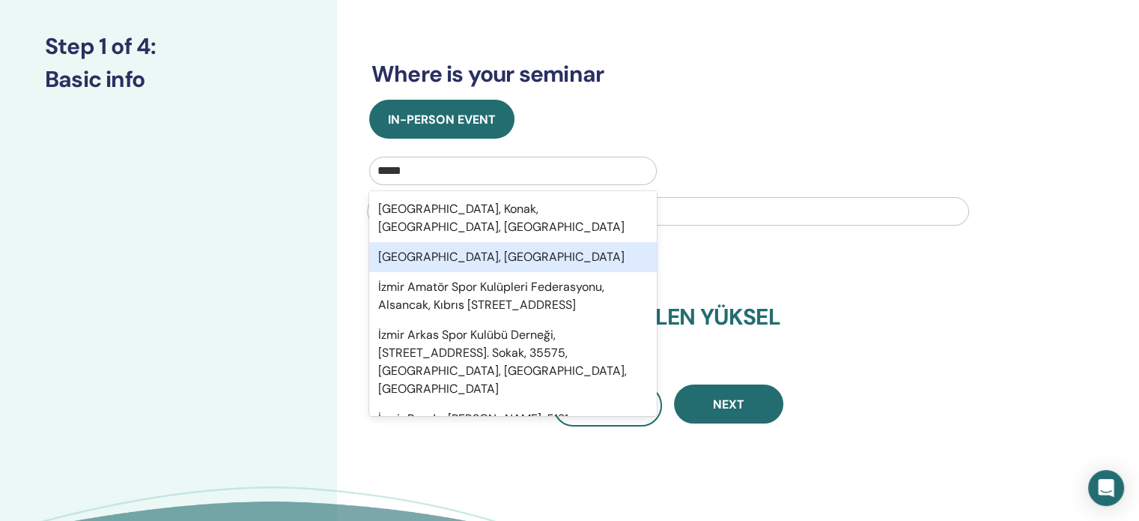
click at [463, 244] on div "İzmir, TUR" at bounding box center [513, 257] width 288 height 30
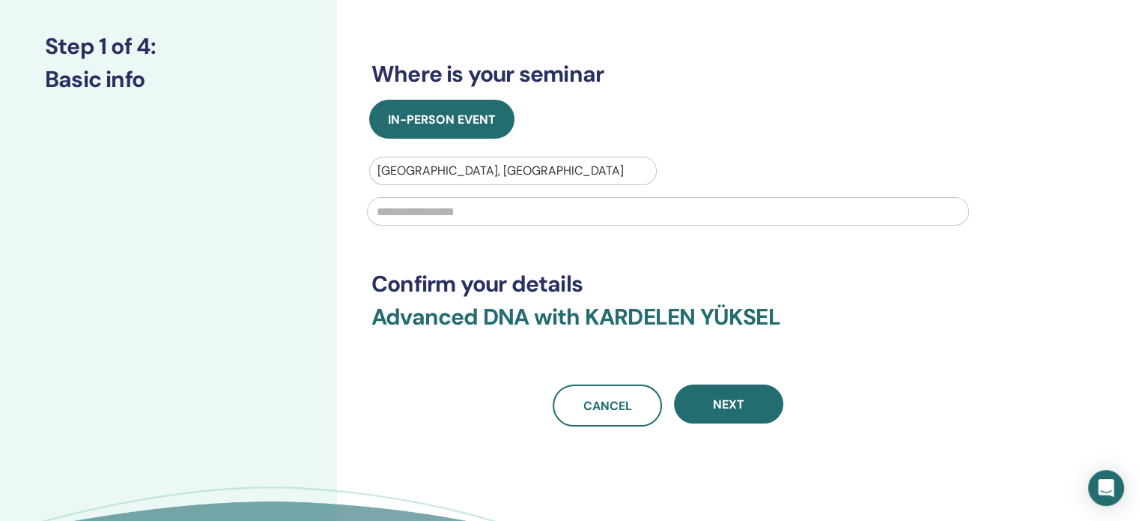
click at [419, 215] on input "text" at bounding box center [668, 211] width 602 height 28
type input "**********"
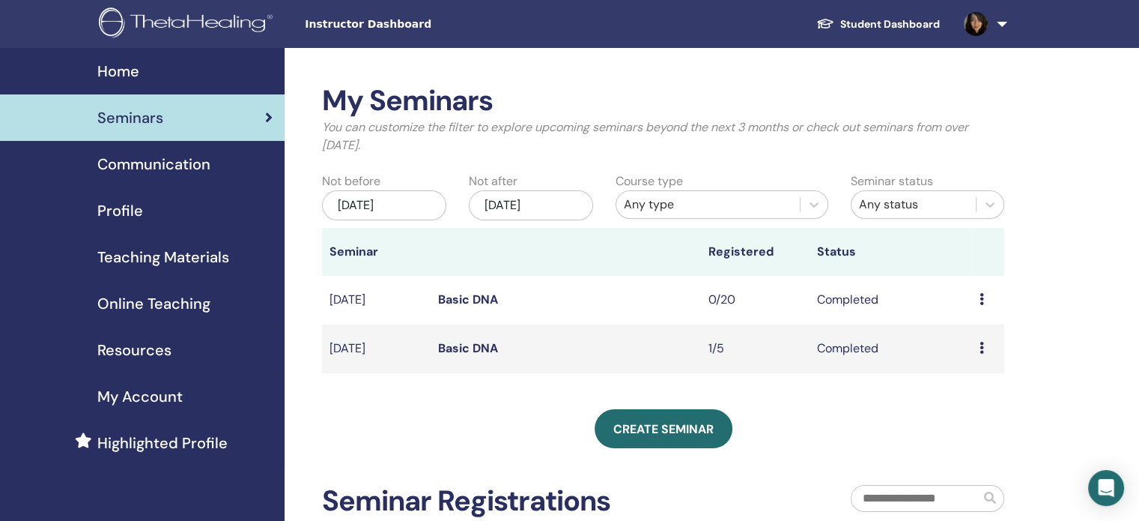
click at [980, 300] on icon at bounding box center [982, 299] width 4 height 12
click at [1089, 254] on div "My Seminars You can customize the filter to explore upcoming seminars beyond th…" at bounding box center [712, 414] width 855 height 733
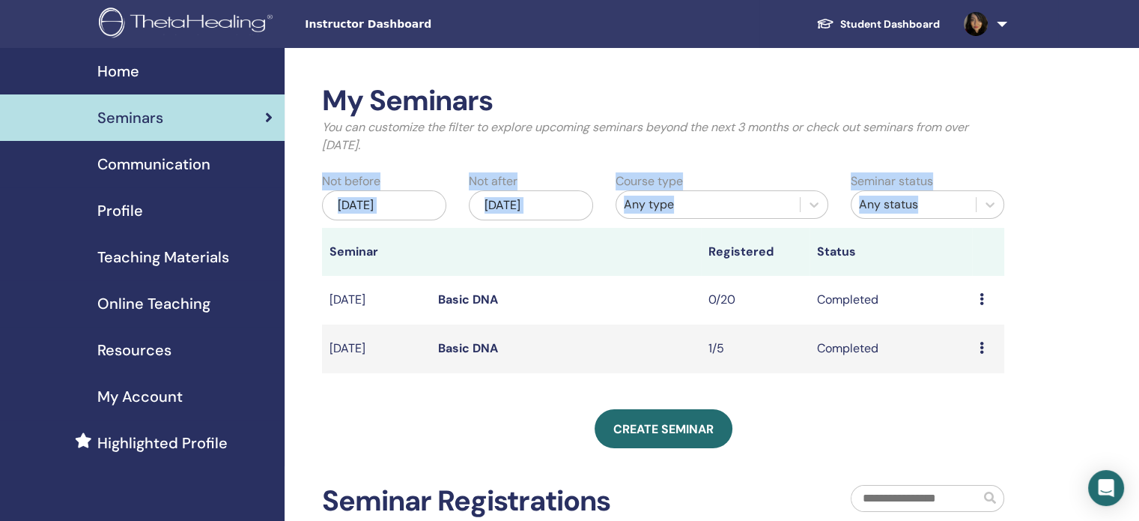
drag, startPoint x: 1120, startPoint y: 202, endPoint x: 1106, endPoint y: 278, distance: 77.0
click at [1106, 278] on div "My Seminars You can customize the filter to explore upcoming seminars beyond th…" at bounding box center [712, 414] width 855 height 733
click at [1094, 245] on div "My Seminars You can customize the filter to explore upcoming seminars beyond th…" at bounding box center [712, 414] width 855 height 733
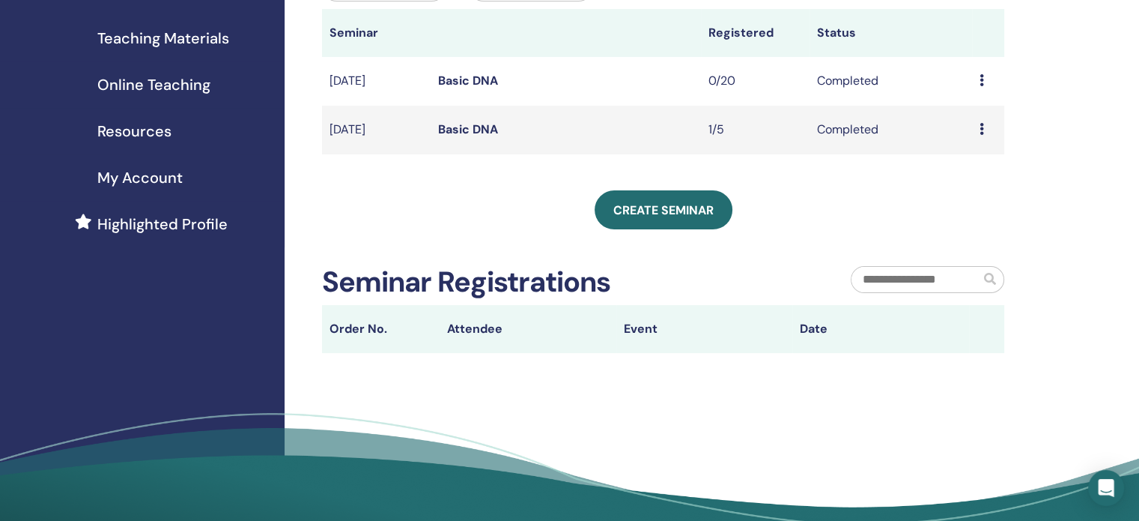
scroll to position [220, 0]
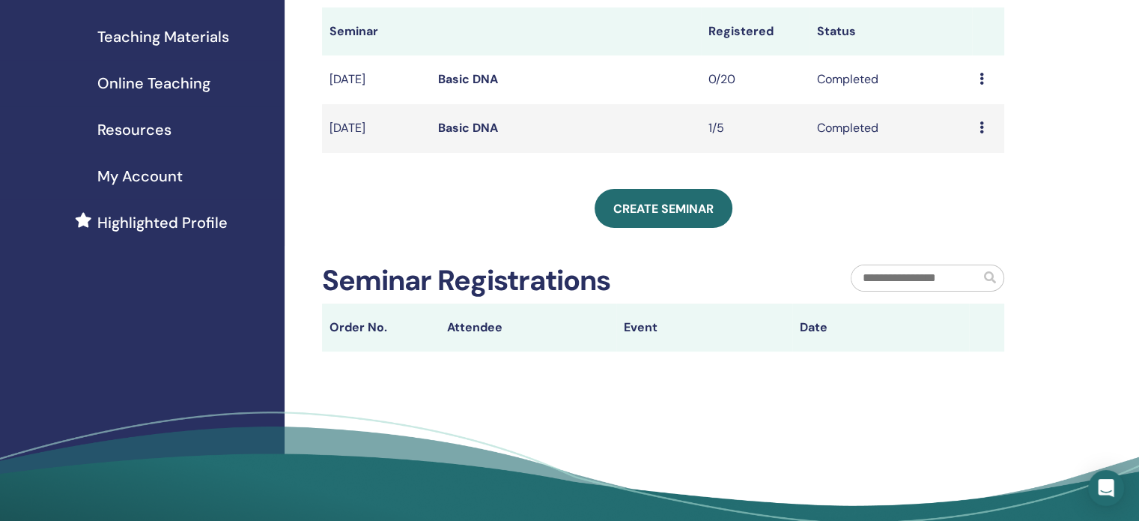
click at [476, 77] on link "Basic DNA" at bounding box center [468, 79] width 60 height 16
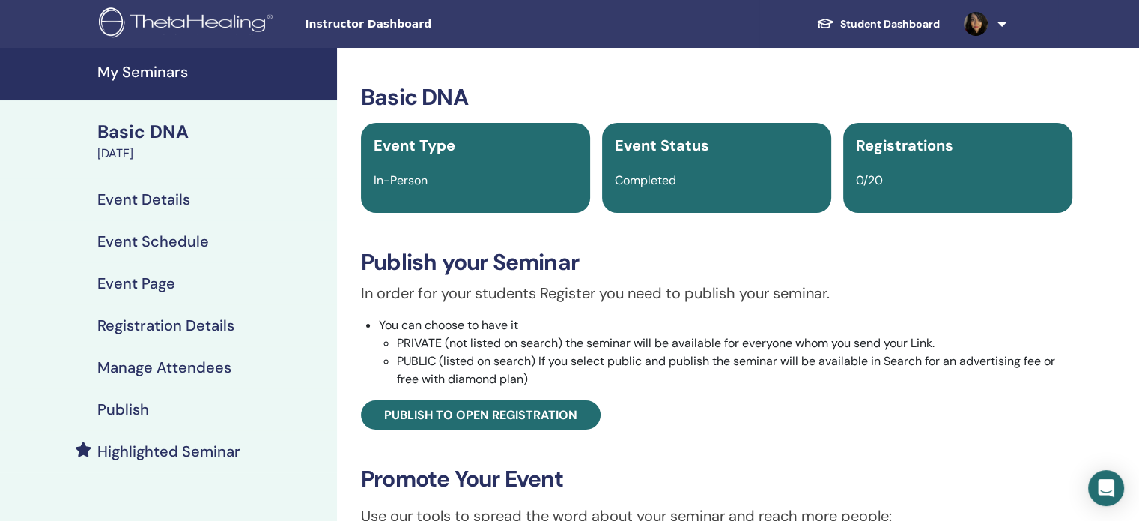
click at [154, 68] on h4 "My Seminars" at bounding box center [212, 72] width 231 height 18
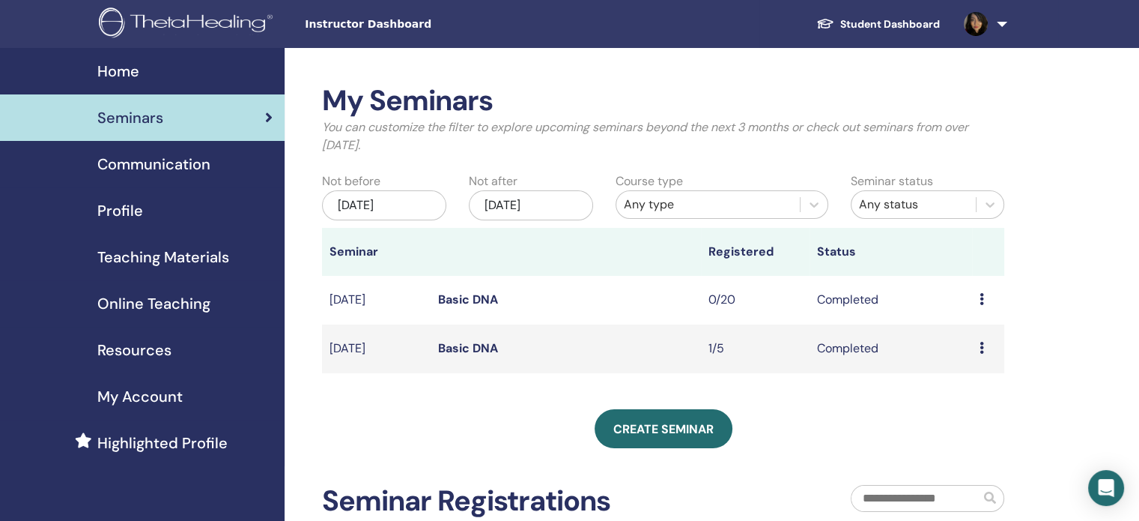
click at [978, 291] on td "Preview Attendees" at bounding box center [988, 300] width 32 height 49
